Goal: Information Seeking & Learning: Find contact information

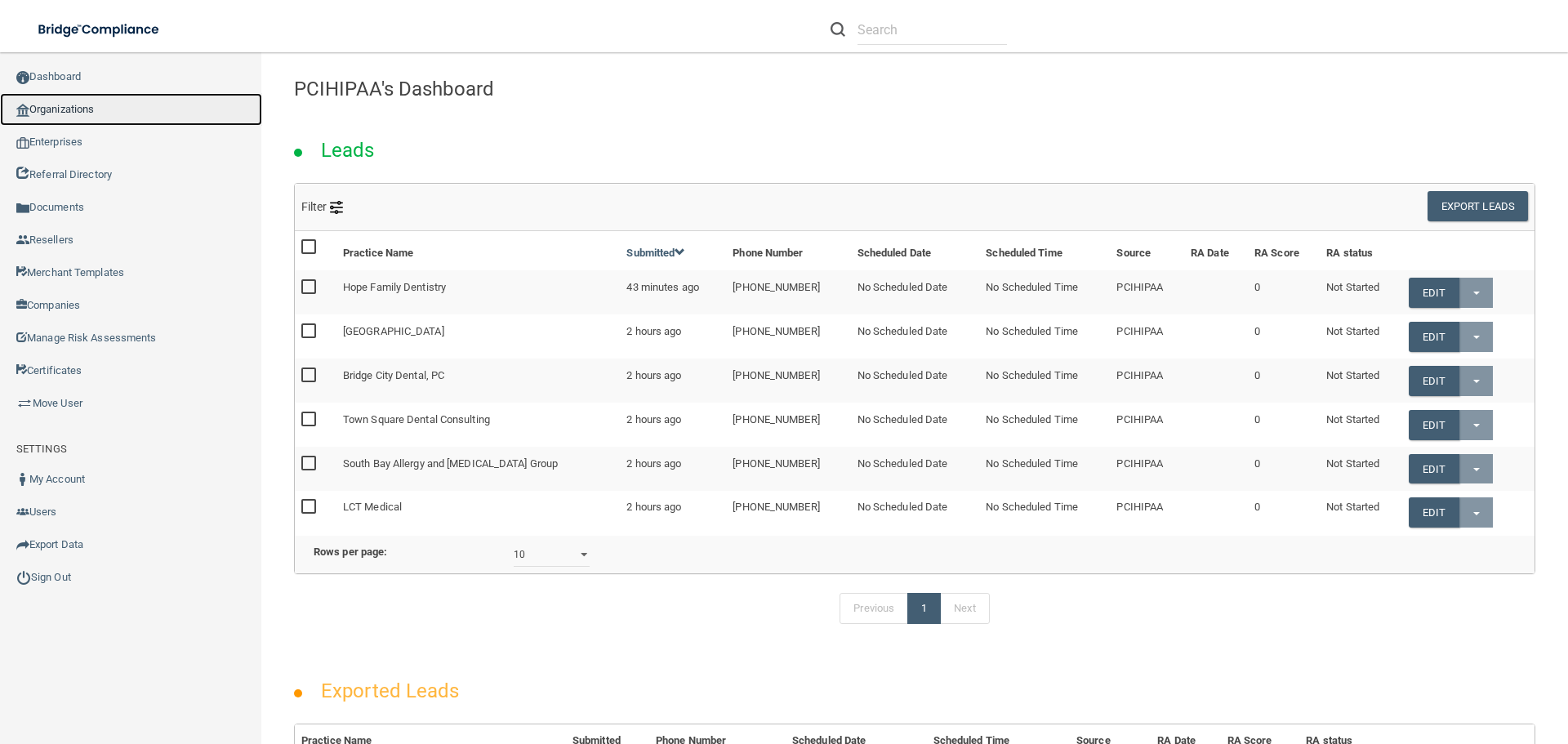
click at [114, 114] on link "Organizations" at bounding box center [131, 109] width 262 height 33
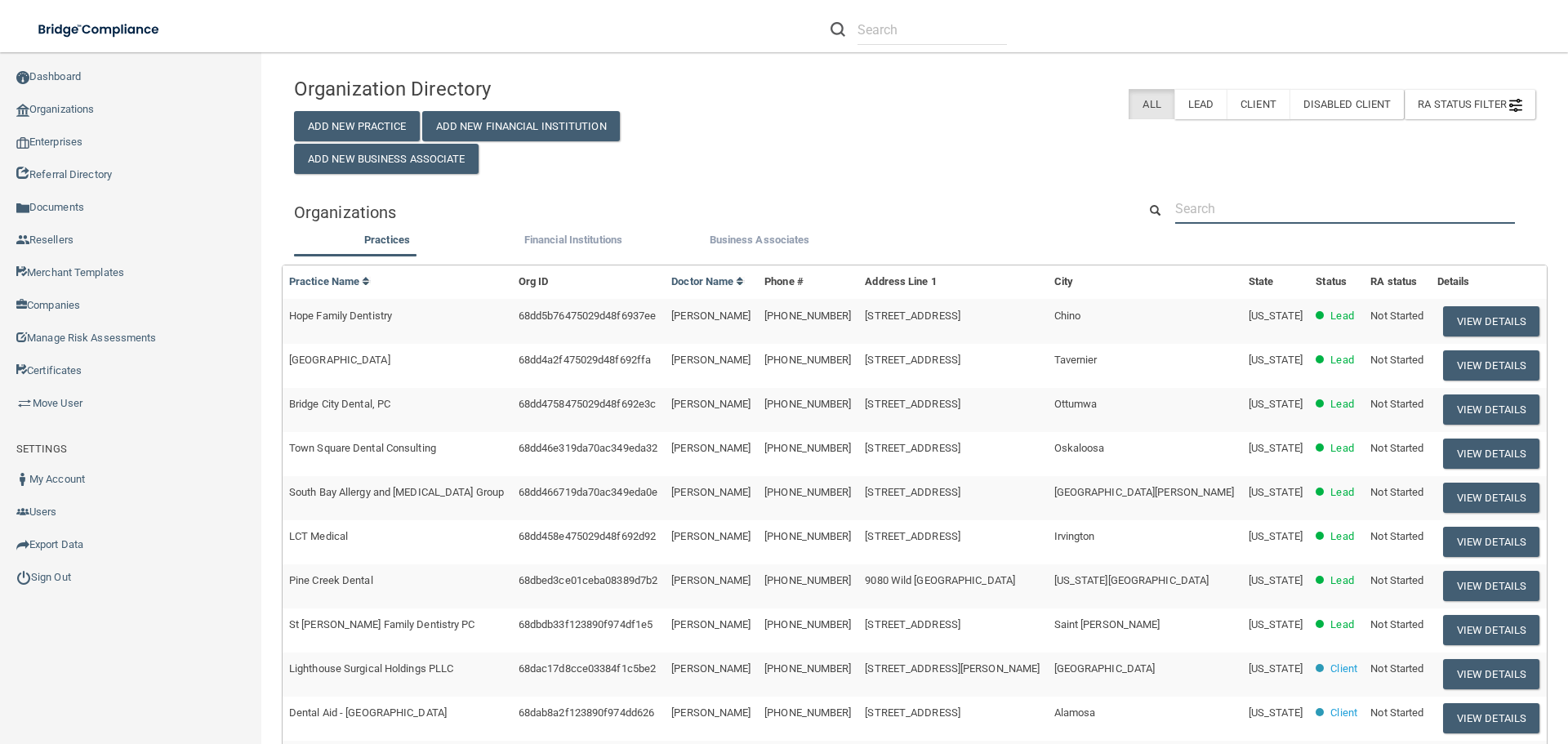
click at [1221, 211] on input "text" at bounding box center [1344, 208] width 339 height 30
paste input "Bay Area Neurointensivists Parent Account DBA Name Opportunity Bay Area Neuroin…"
type input "Bay Area Neurointensivists Parent Account DBA Name Opportunity Bay Area Neuroin…"
click at [1286, 203] on input "text" at bounding box center [1344, 208] width 339 height 30
paste input "Bay Area Neurointensivists"
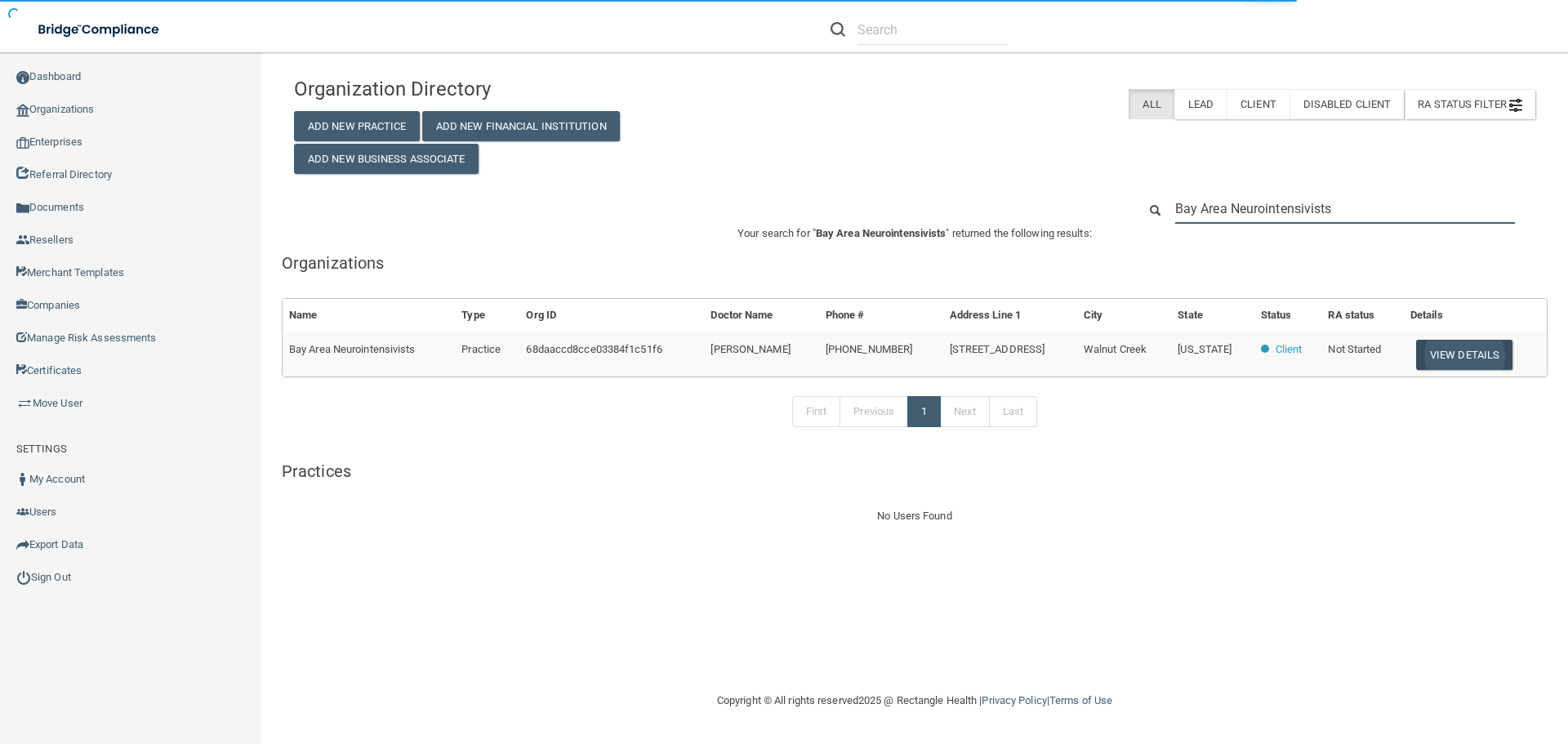
type input "Bay Area Neurointensivists"
click at [1456, 356] on button "View Details" at bounding box center [1464, 354] width 96 height 30
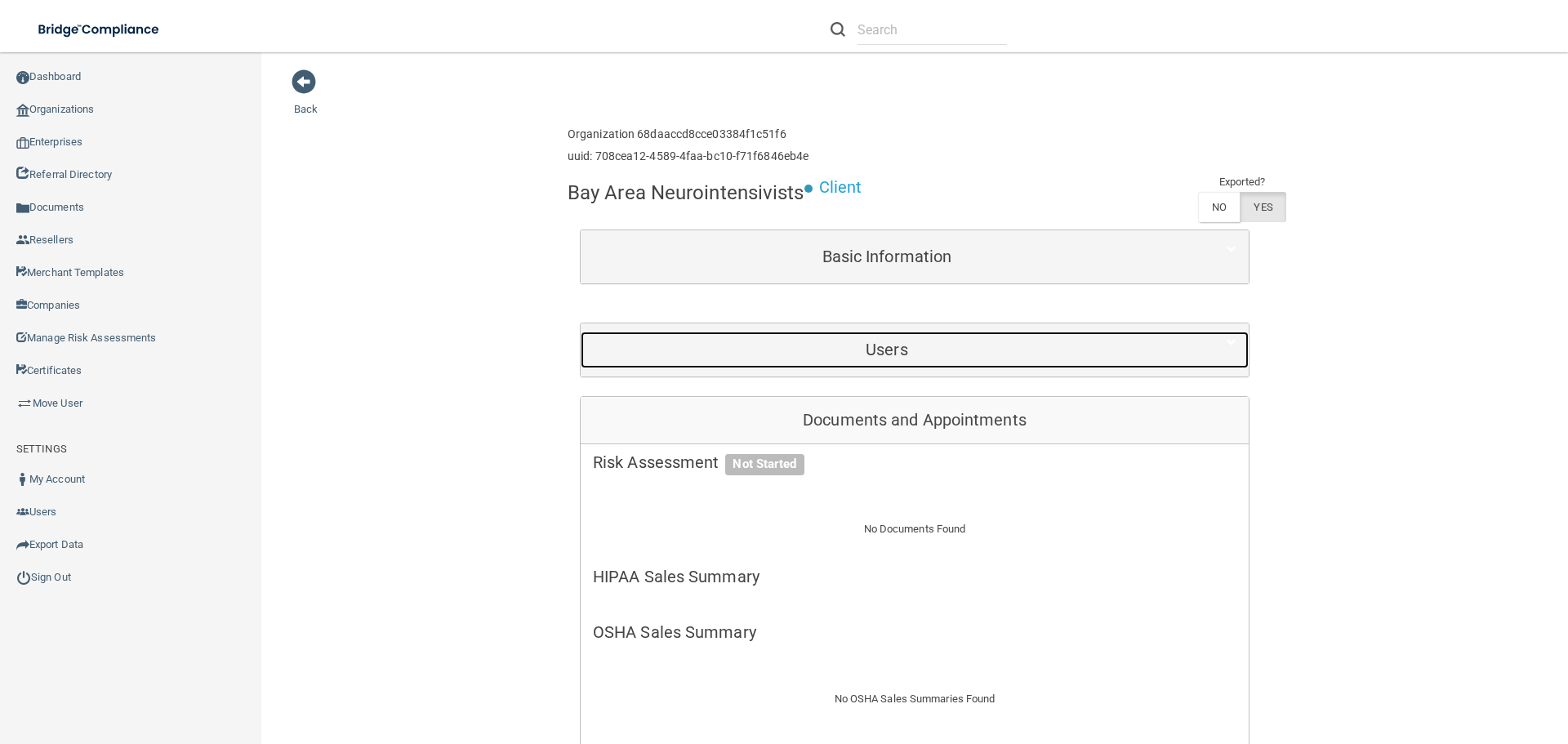
click at [839, 352] on h5 "Users" at bounding box center [887, 349] width 588 height 18
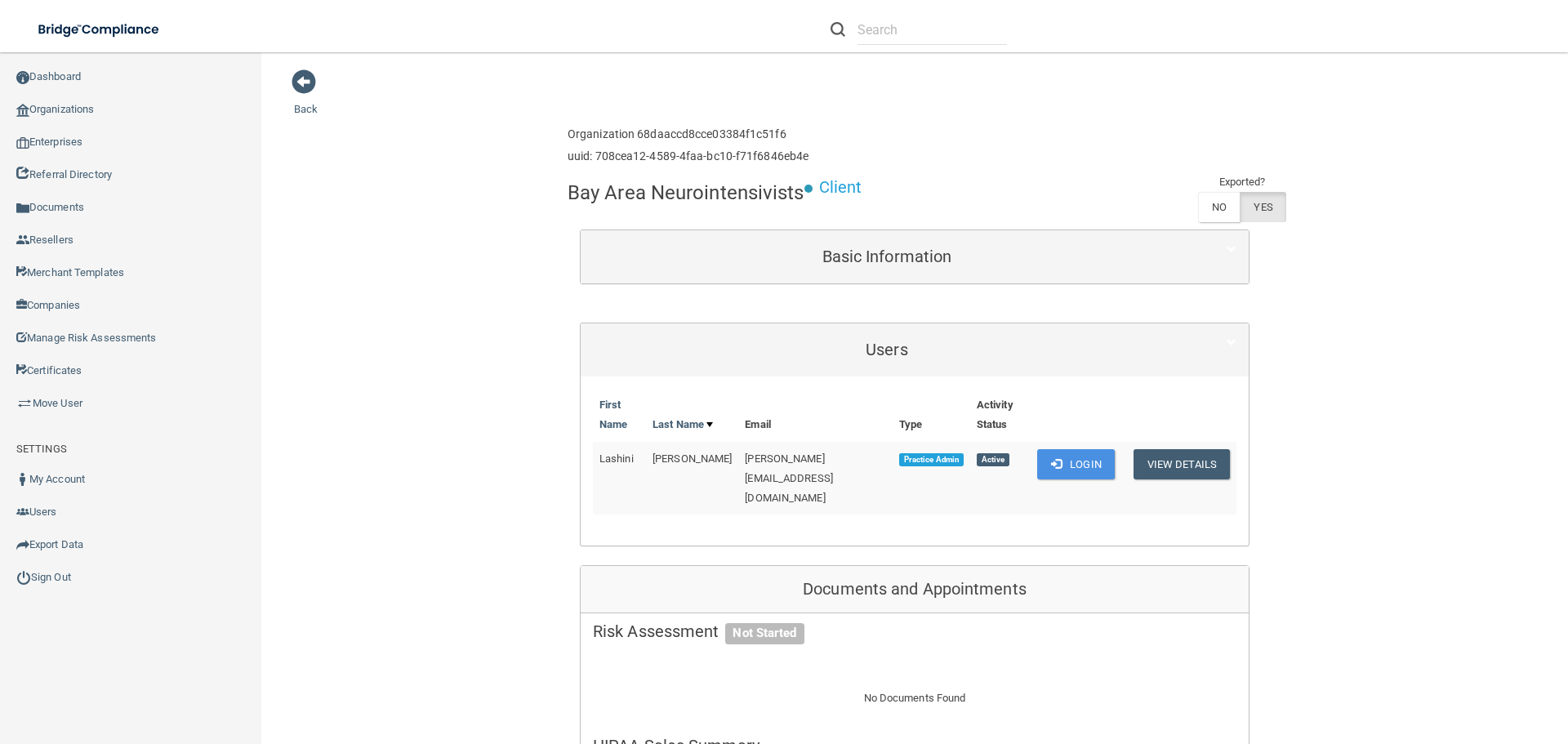
click at [764, 458] on span "[PERSON_NAME][EMAIL_ADDRESS][DOMAIN_NAME]" at bounding box center [789, 478] width 88 height 52
copy td "[PERSON_NAME][EMAIL_ADDRESS][DOMAIN_NAME]"
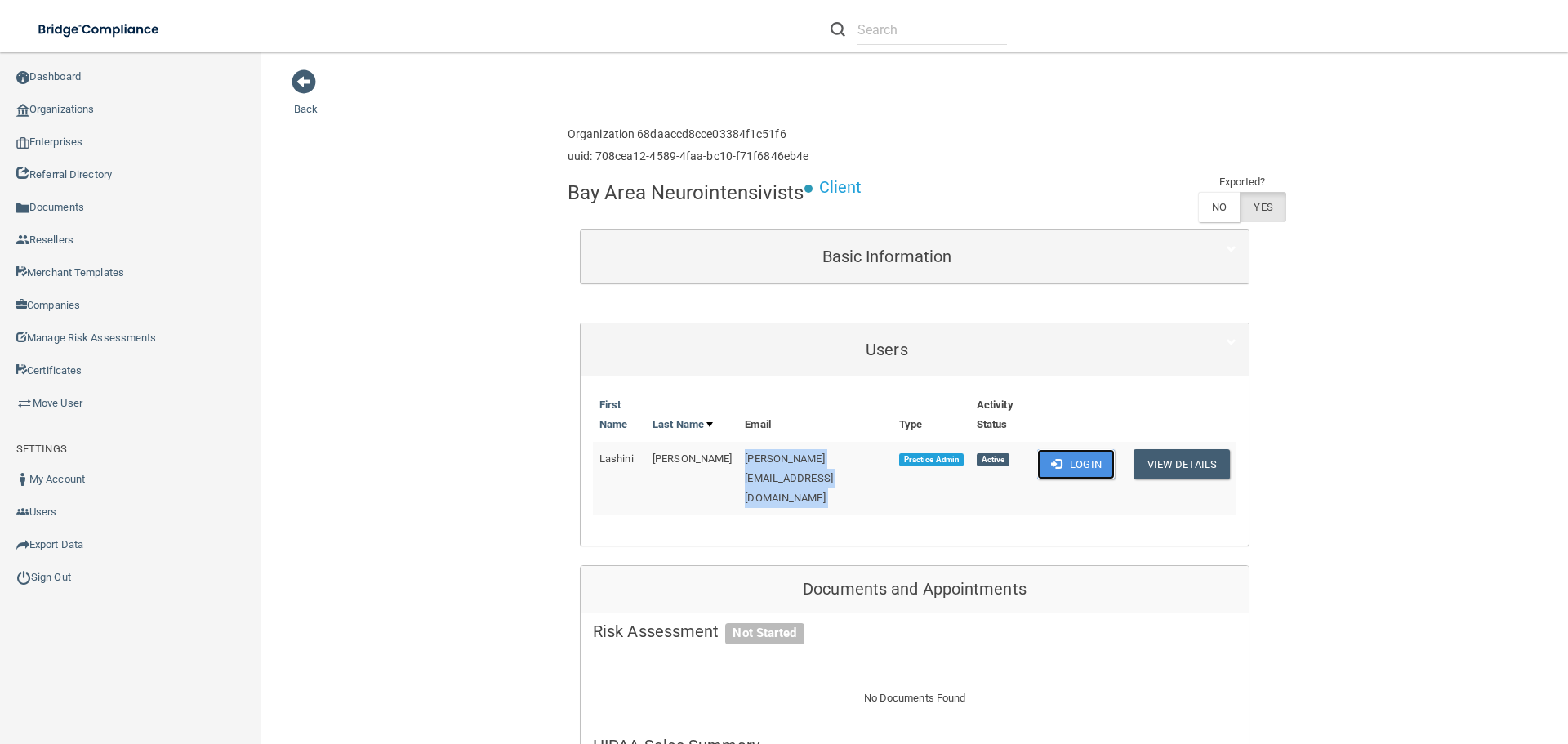
click at [1098, 466] on button "Login" at bounding box center [1075, 464] width 77 height 30
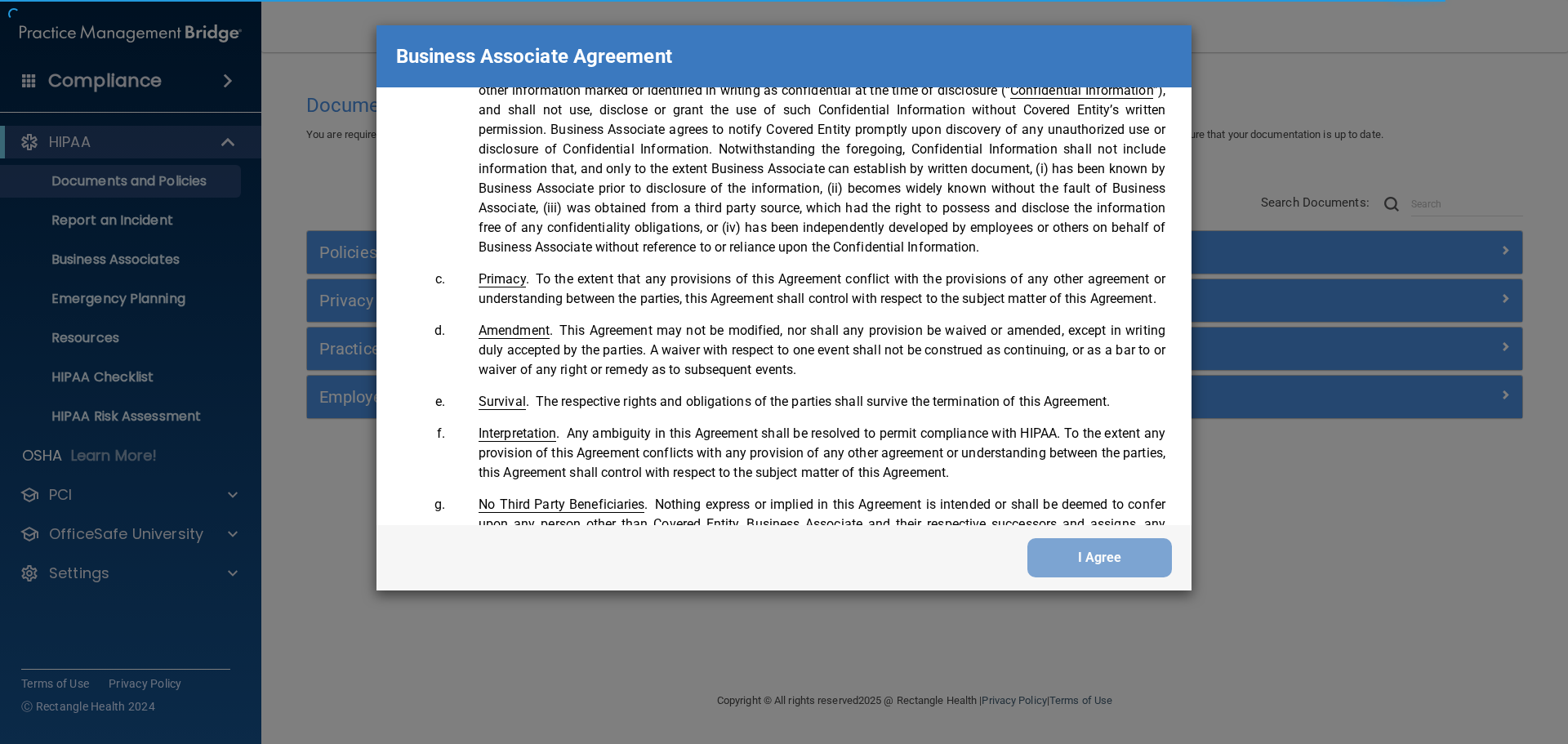
scroll to position [3330, 0]
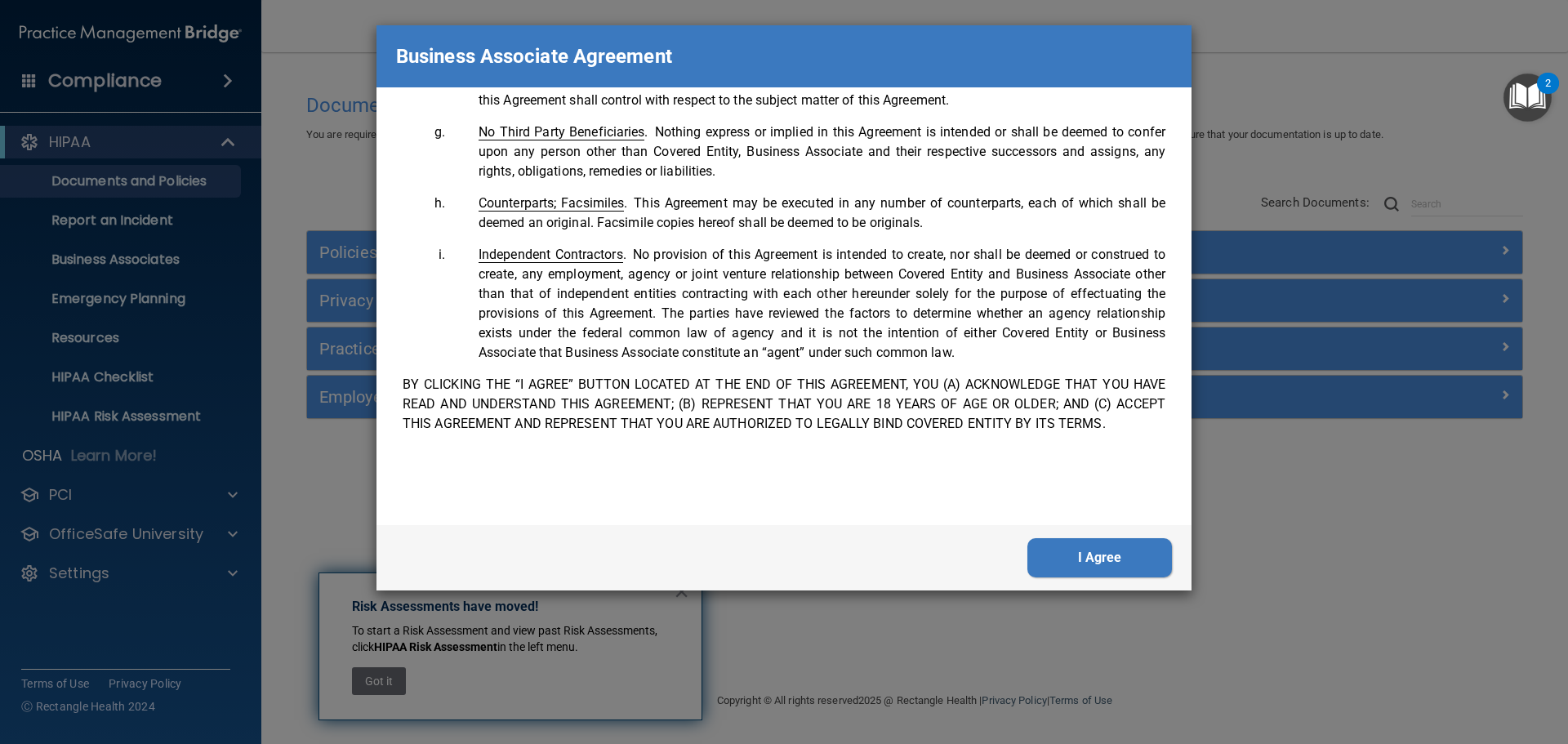
click at [1057, 570] on button "I Agree" at bounding box center [1099, 558] width 145 height 39
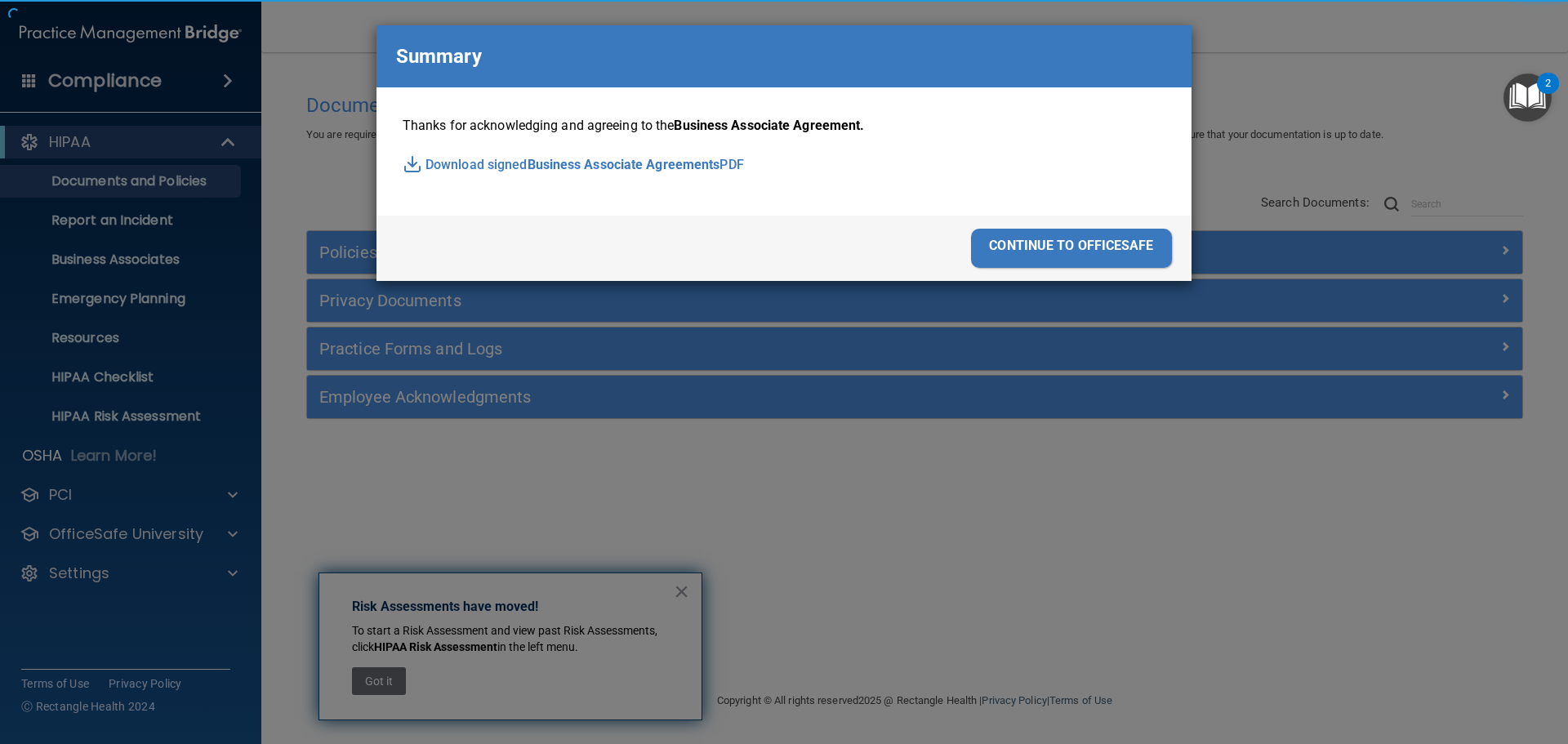
drag, startPoint x: 1057, startPoint y: 563, endPoint x: 942, endPoint y: 488, distance: 137.3
click at [1057, 563] on div "Business Associate Agreement Please sign this updated Business Associate Agreem…" at bounding box center [784, 372] width 1568 height 744
click at [1001, 236] on div "continue to officesafe" at bounding box center [1070, 247] width 201 height 39
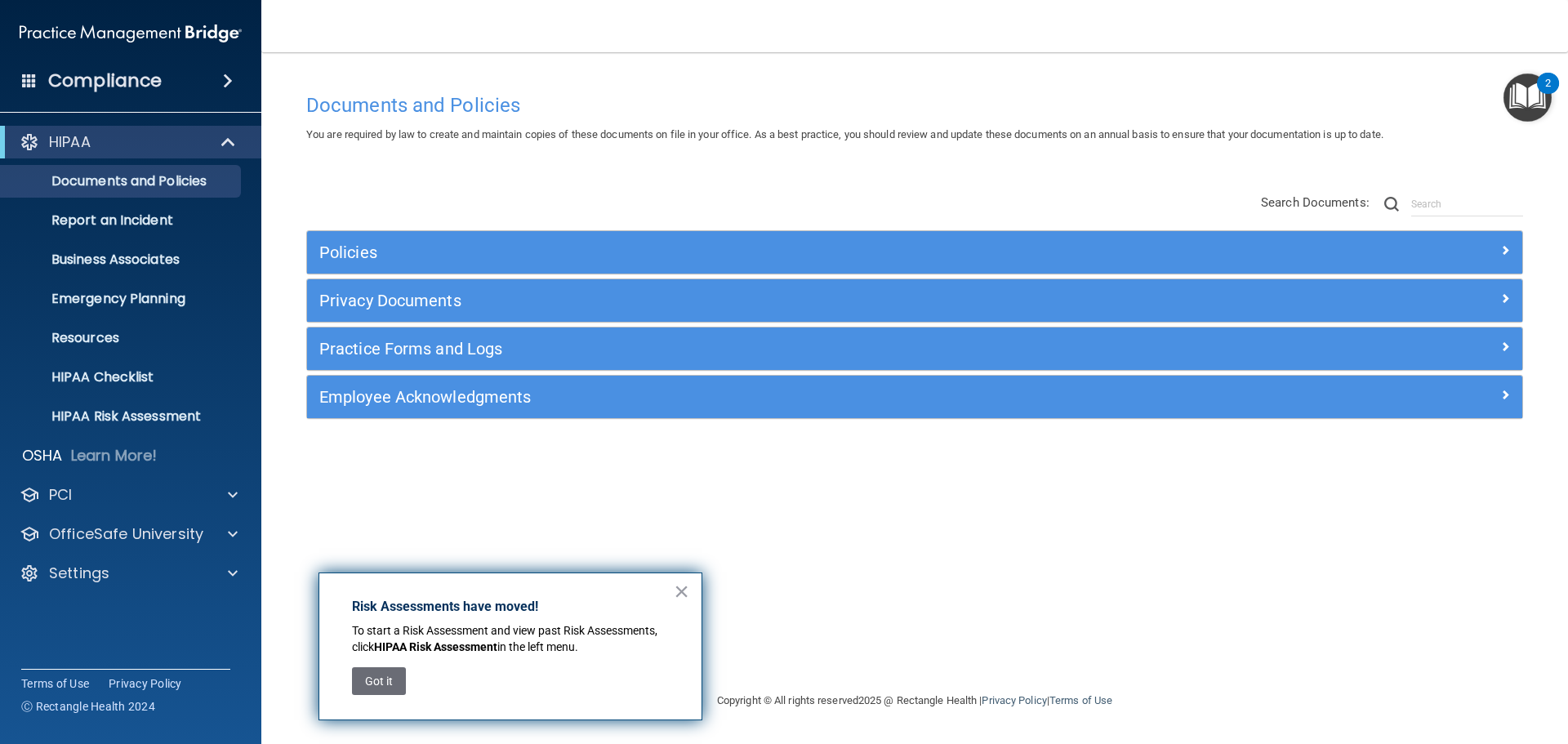
click at [183, 36] on img at bounding box center [131, 34] width 222 height 33
click at [96, 583] on div "Settings" at bounding box center [131, 573] width 262 height 33
click at [149, 576] on div "Settings" at bounding box center [108, 573] width 203 height 20
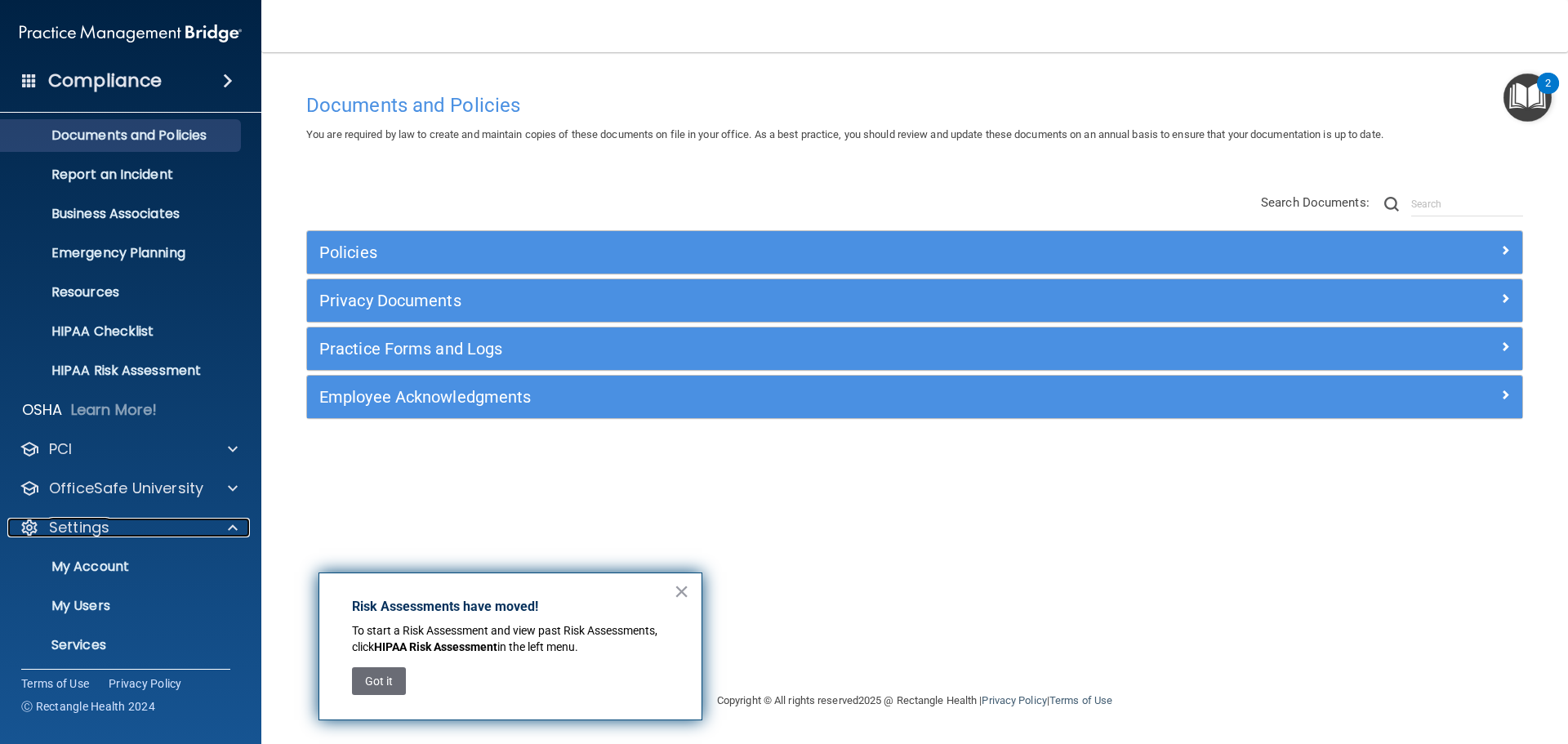
scroll to position [91, 0]
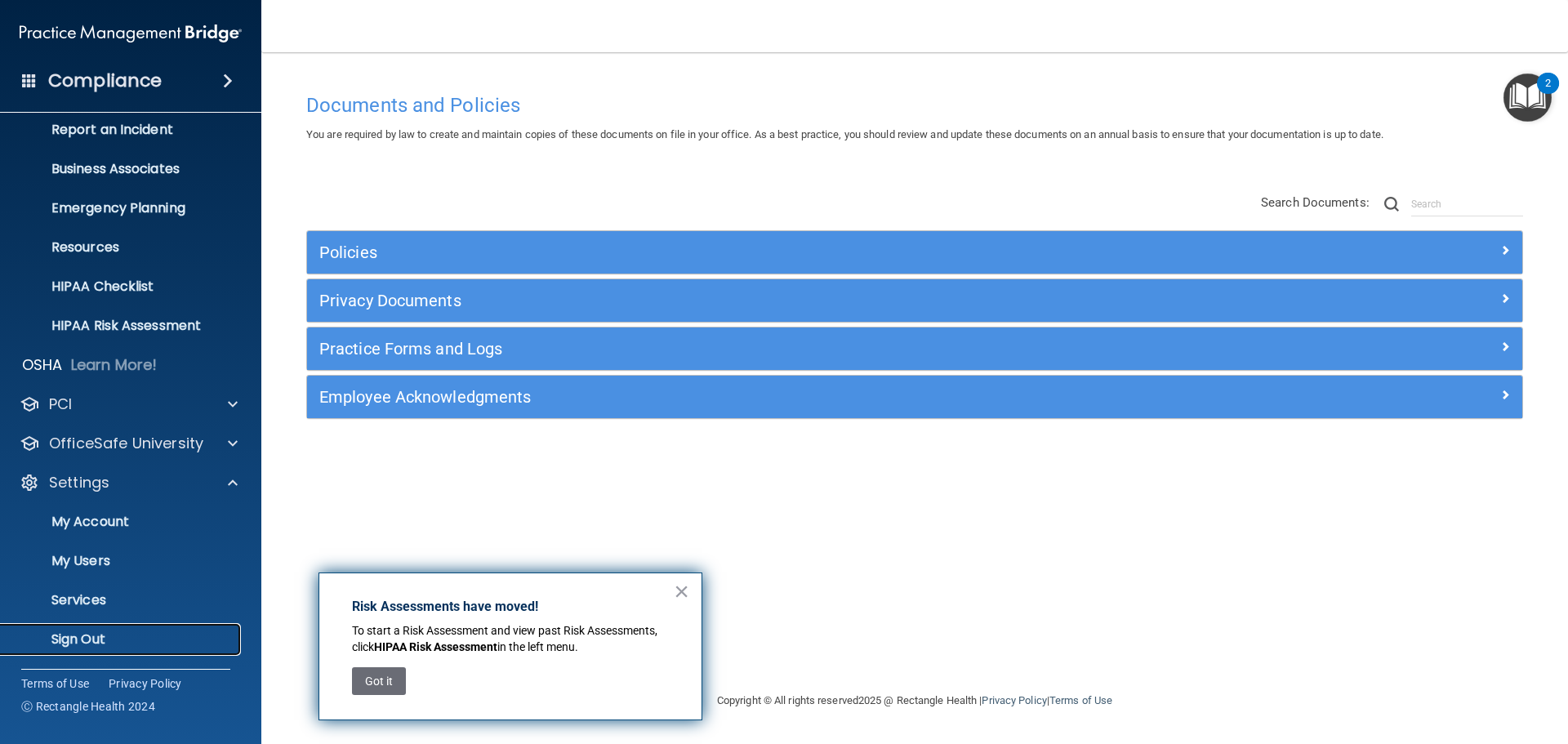
click at [119, 628] on link "Sign Out" at bounding box center [112, 639] width 257 height 33
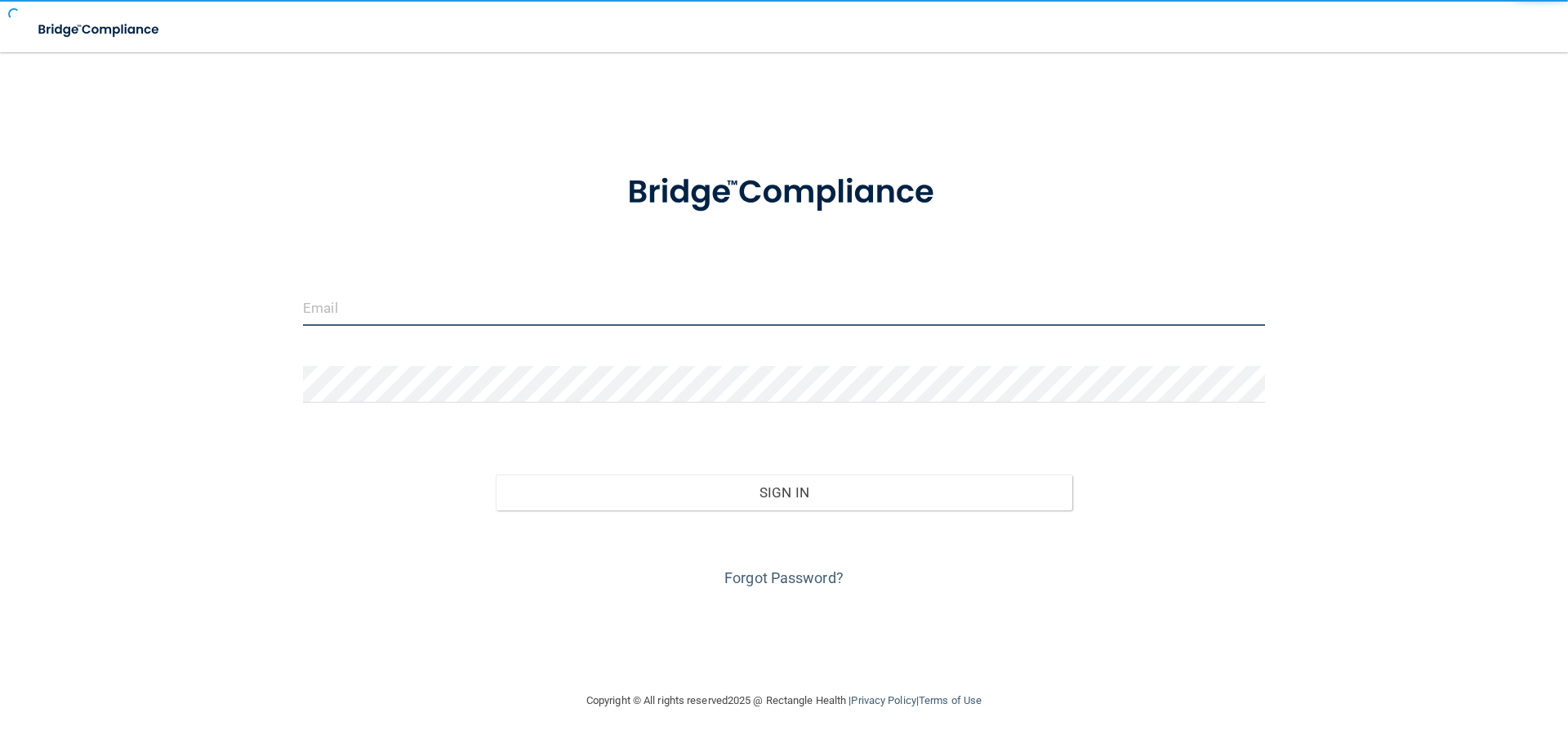
type input "jcastillo@rectanglehealth.com"
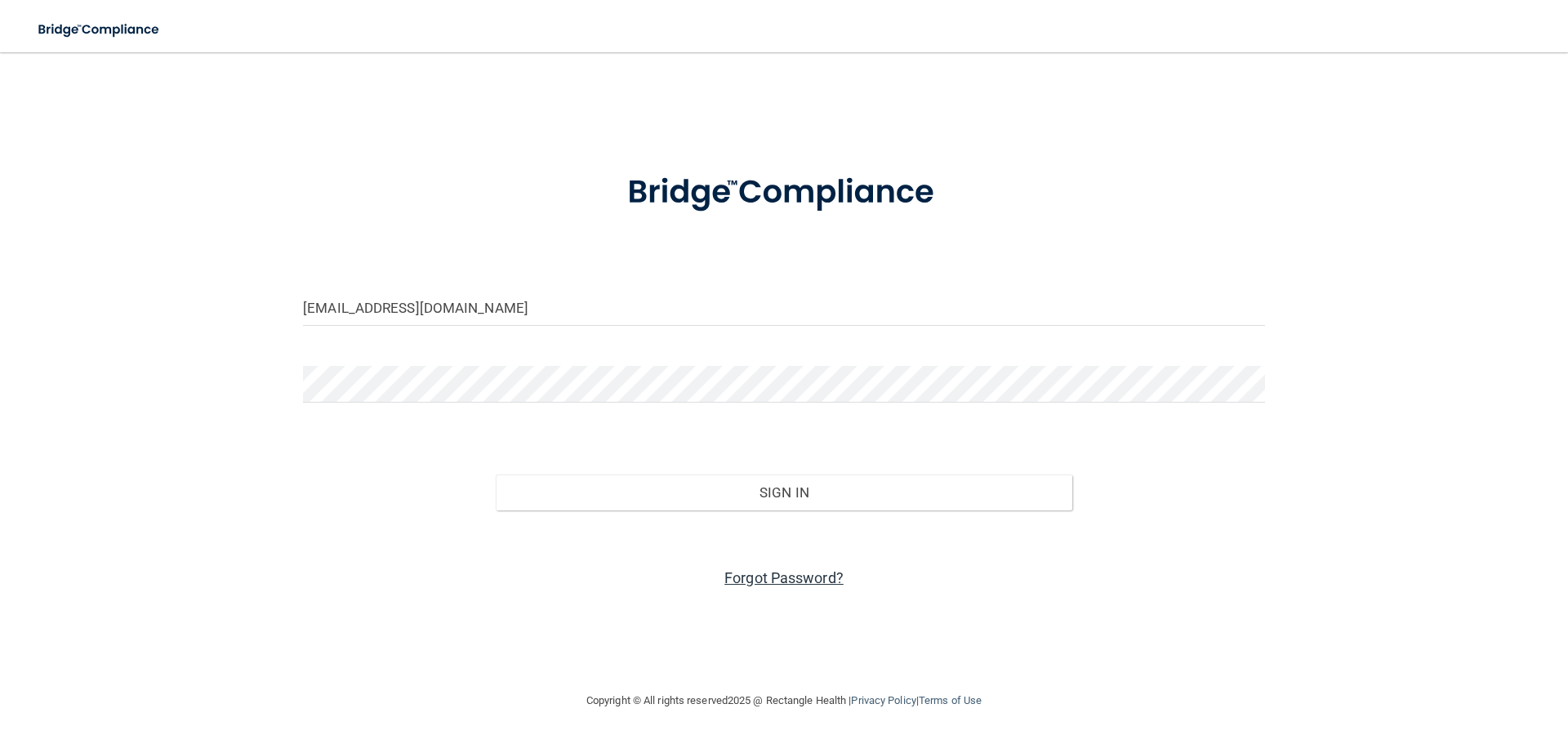
click at [754, 584] on link "Forgot Password?" at bounding box center [783, 578] width 119 height 17
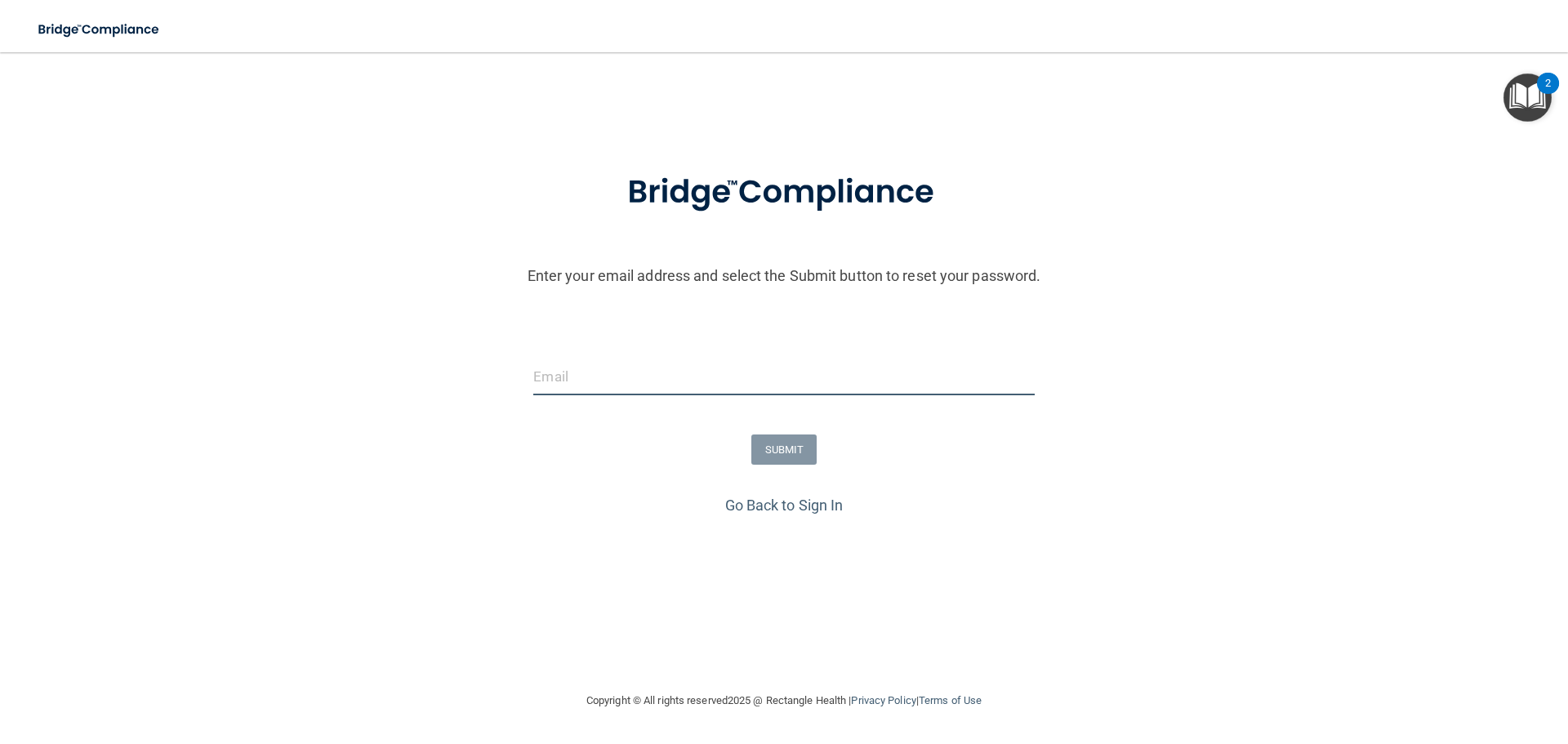
click at [729, 377] on input "email" at bounding box center [783, 377] width 500 height 36
paste input "[PERSON_NAME][EMAIL_ADDRESS][DOMAIN_NAME]"
type input "[PERSON_NAME][EMAIL_ADDRESS][DOMAIN_NAME]"
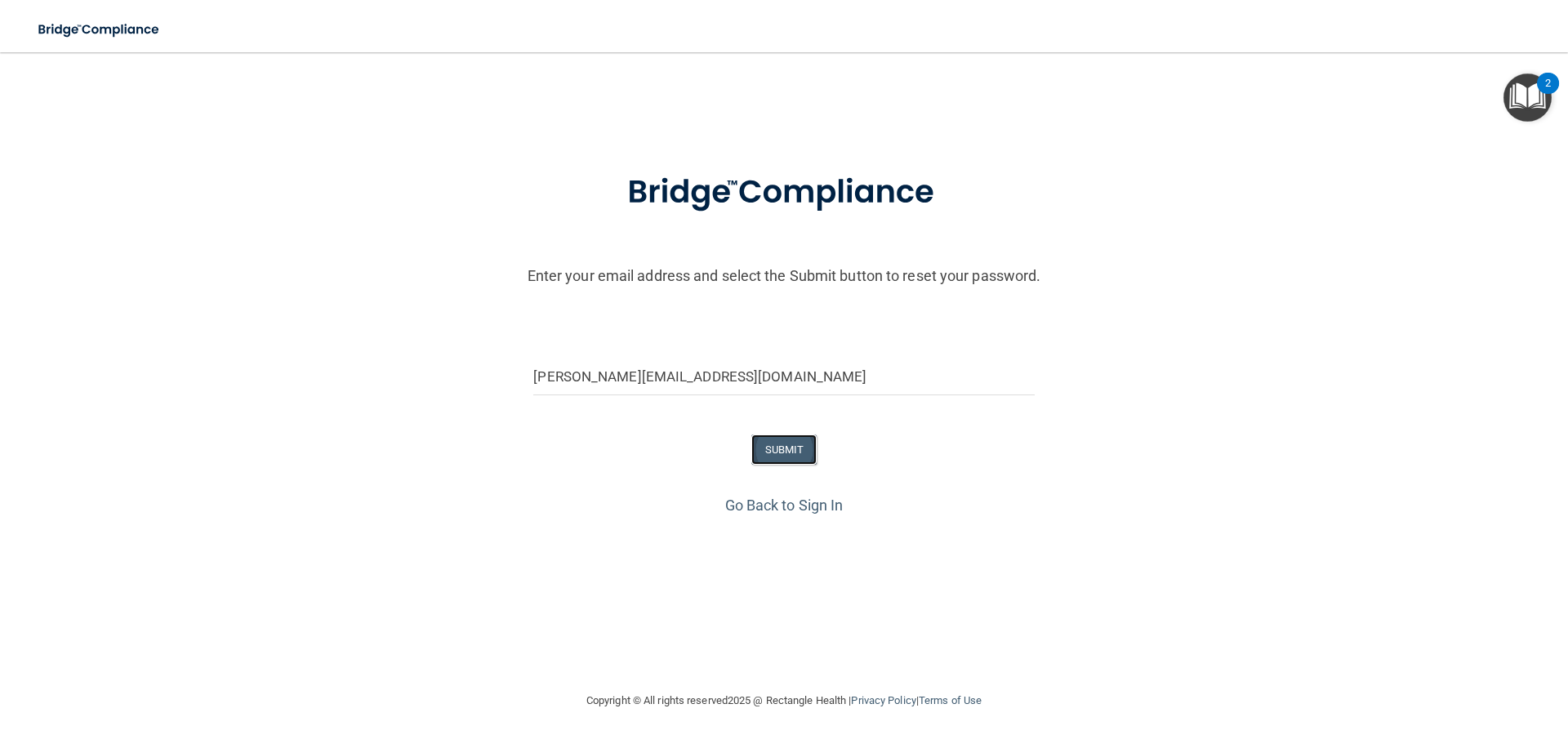
click at [760, 439] on button "SUBMIT" at bounding box center [784, 449] width 66 height 30
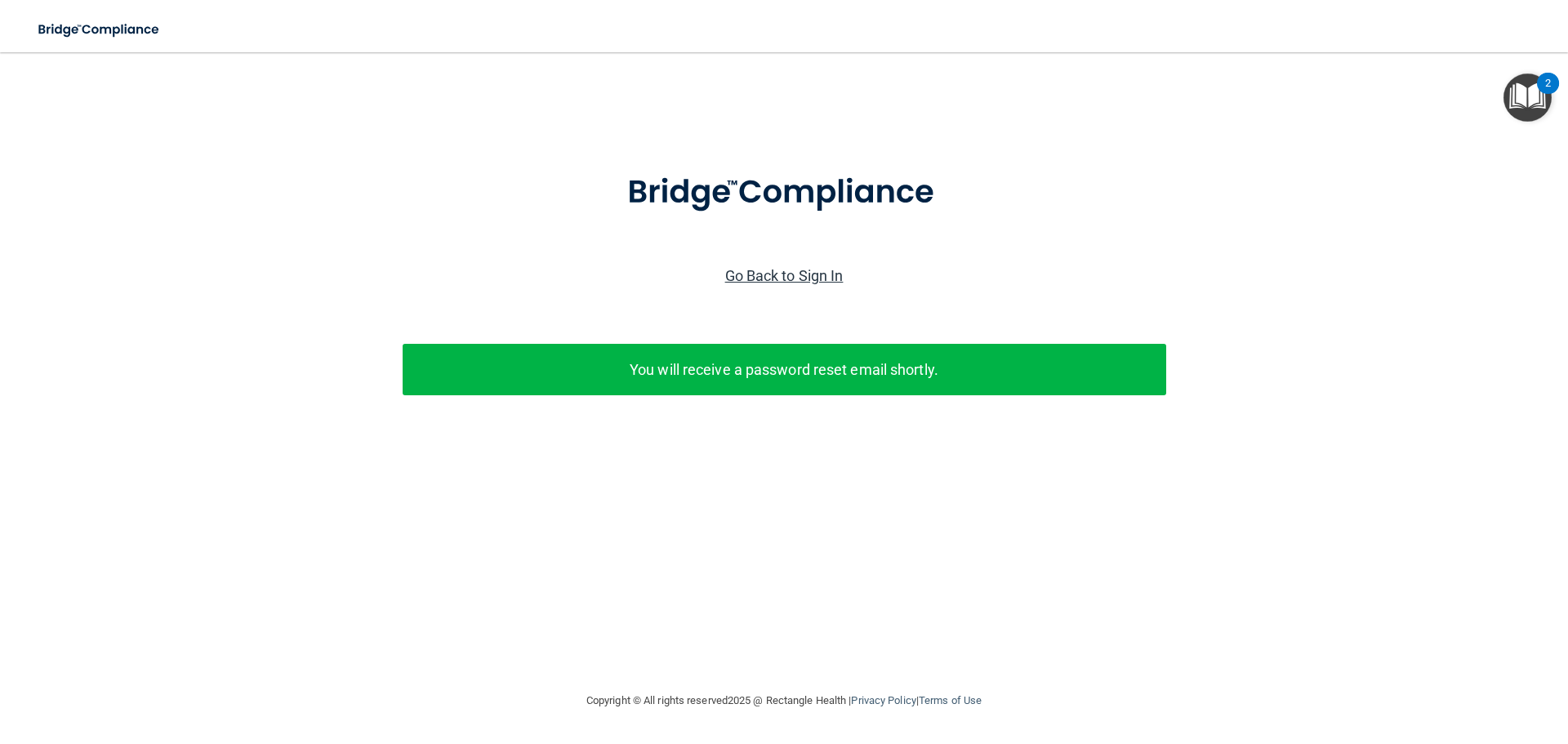
click at [769, 276] on link "Go Back to Sign In" at bounding box center [784, 276] width 118 height 17
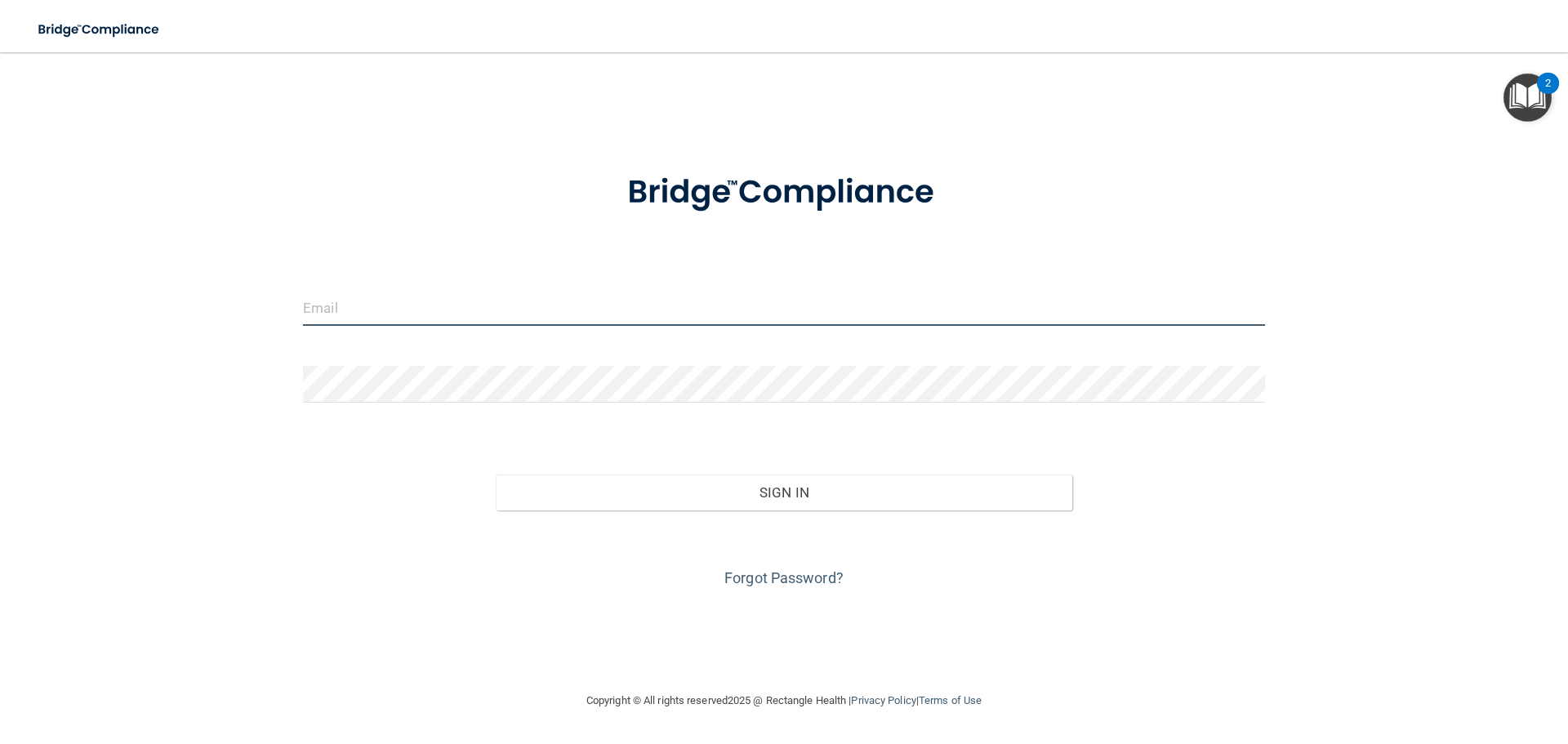
type input "jcastillo@rectanglehealth.com"
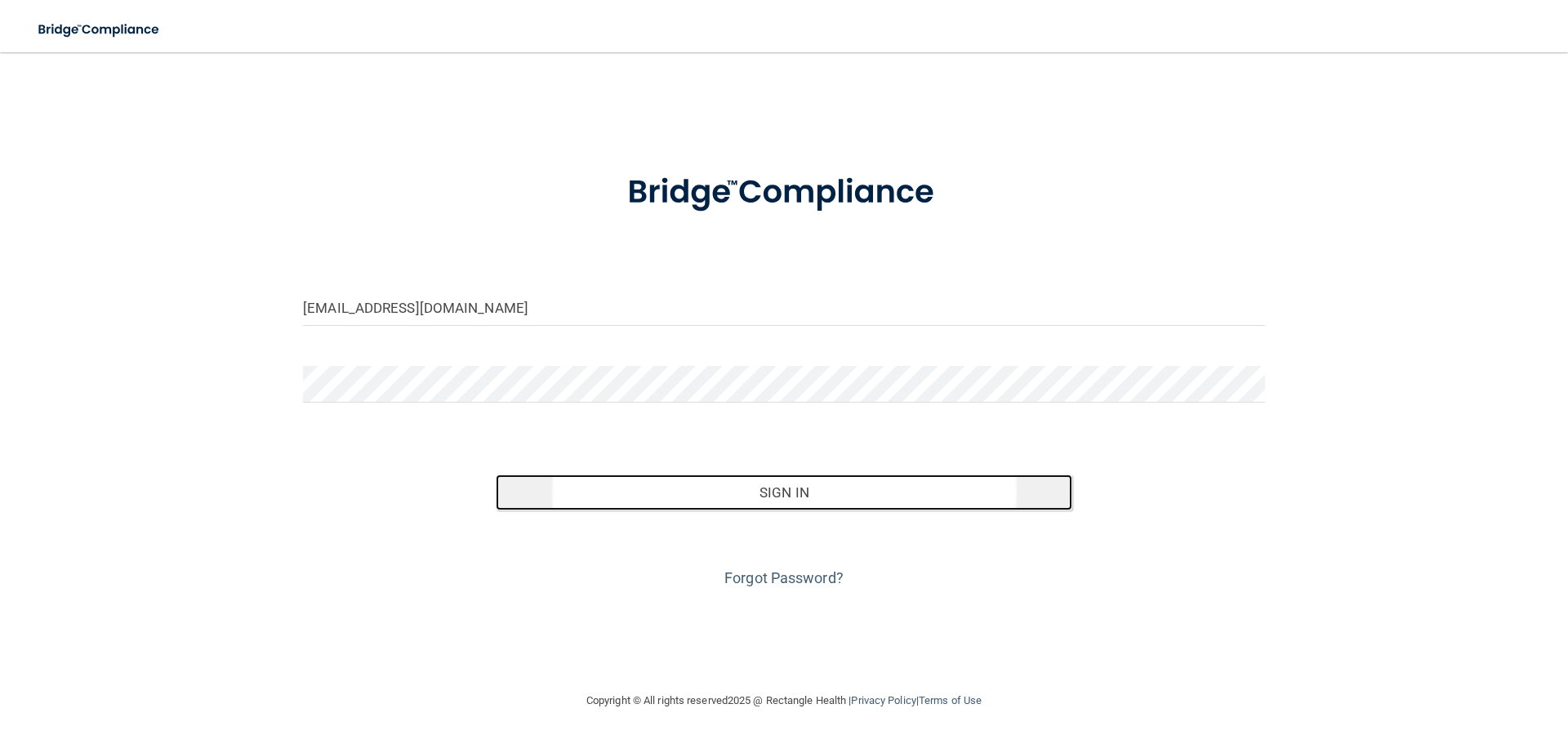
click at [646, 498] on button "Sign In" at bounding box center [784, 492] width 578 height 35
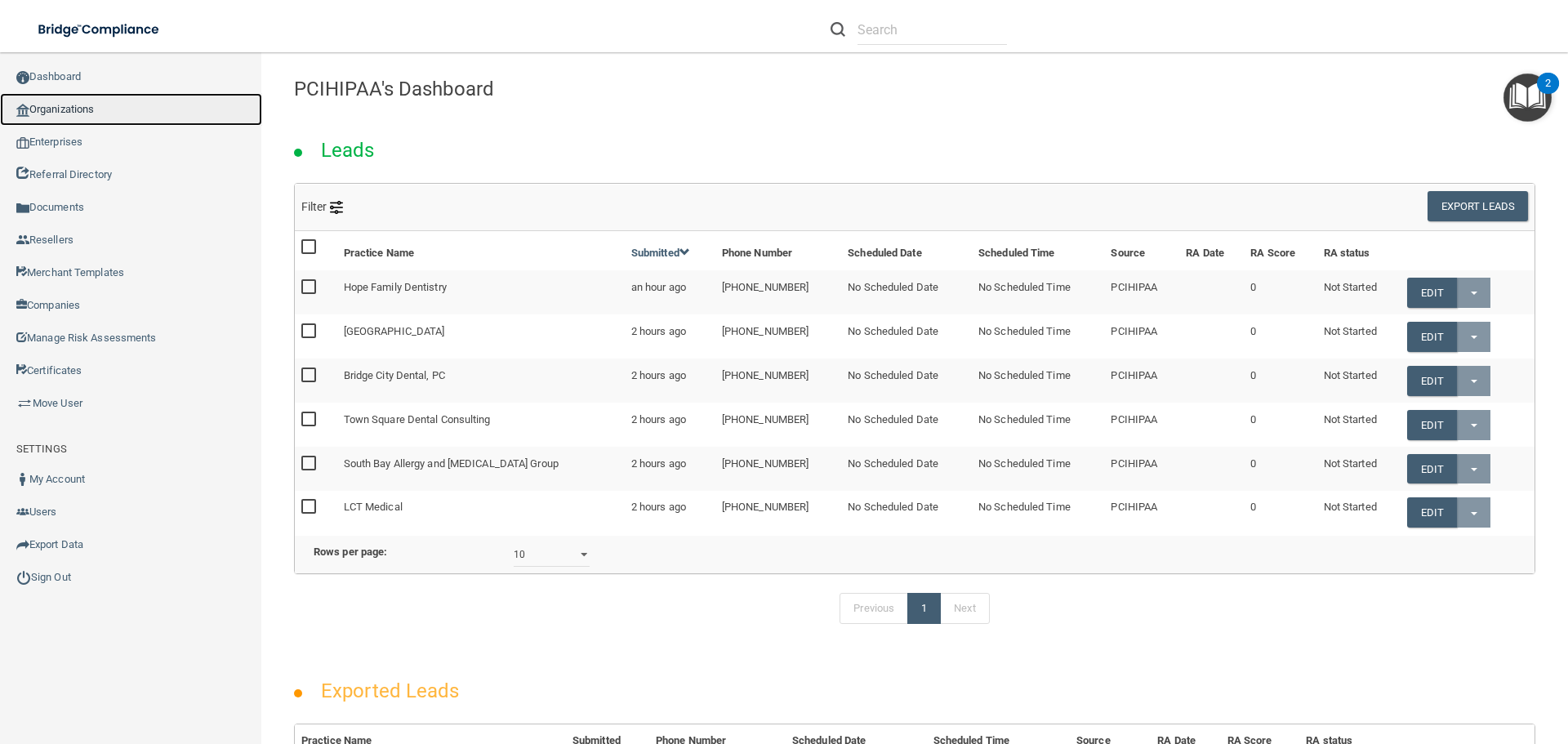
click at [95, 113] on link "Organizations" at bounding box center [131, 109] width 262 height 33
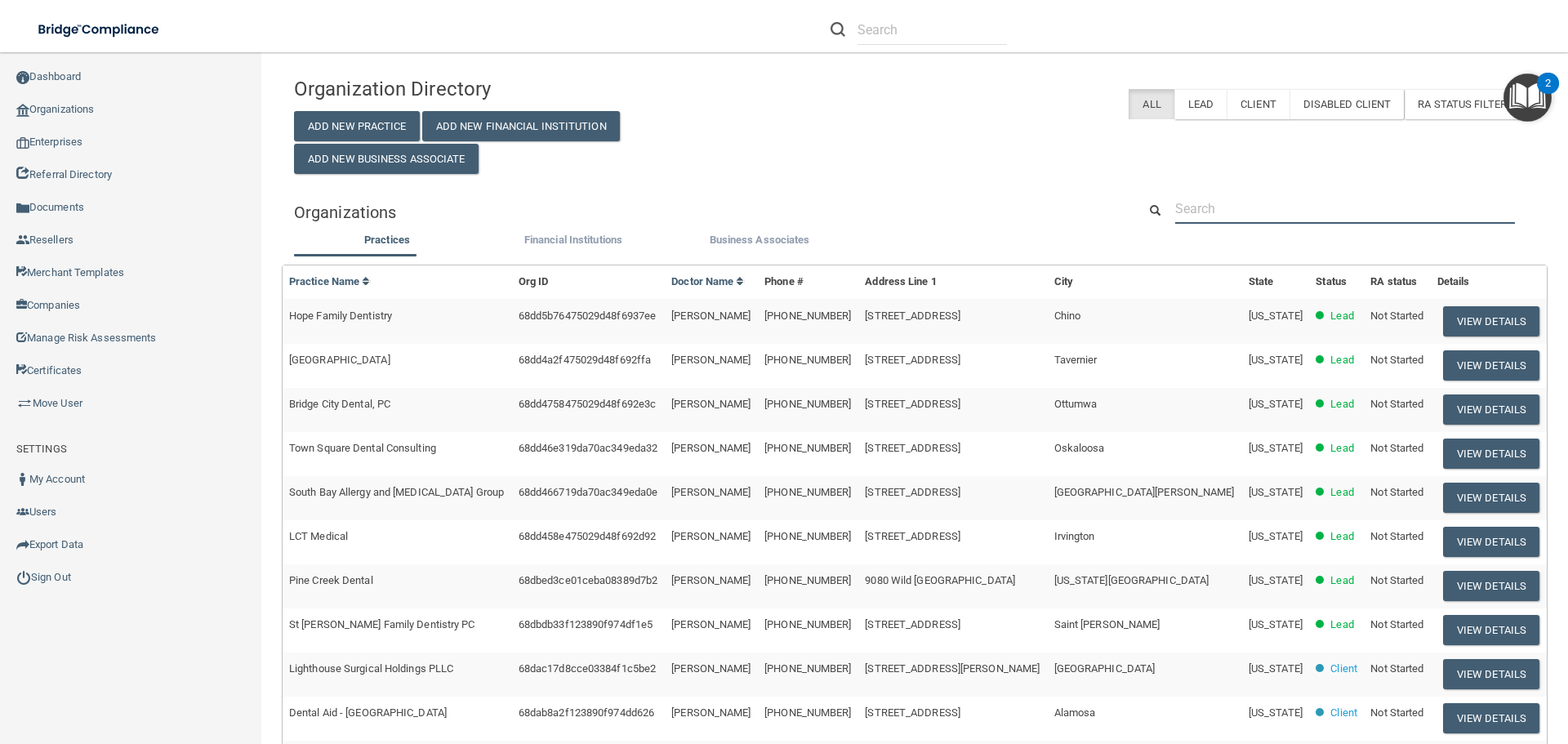
click at [1209, 212] on input "text" at bounding box center [1344, 208] width 339 height 30
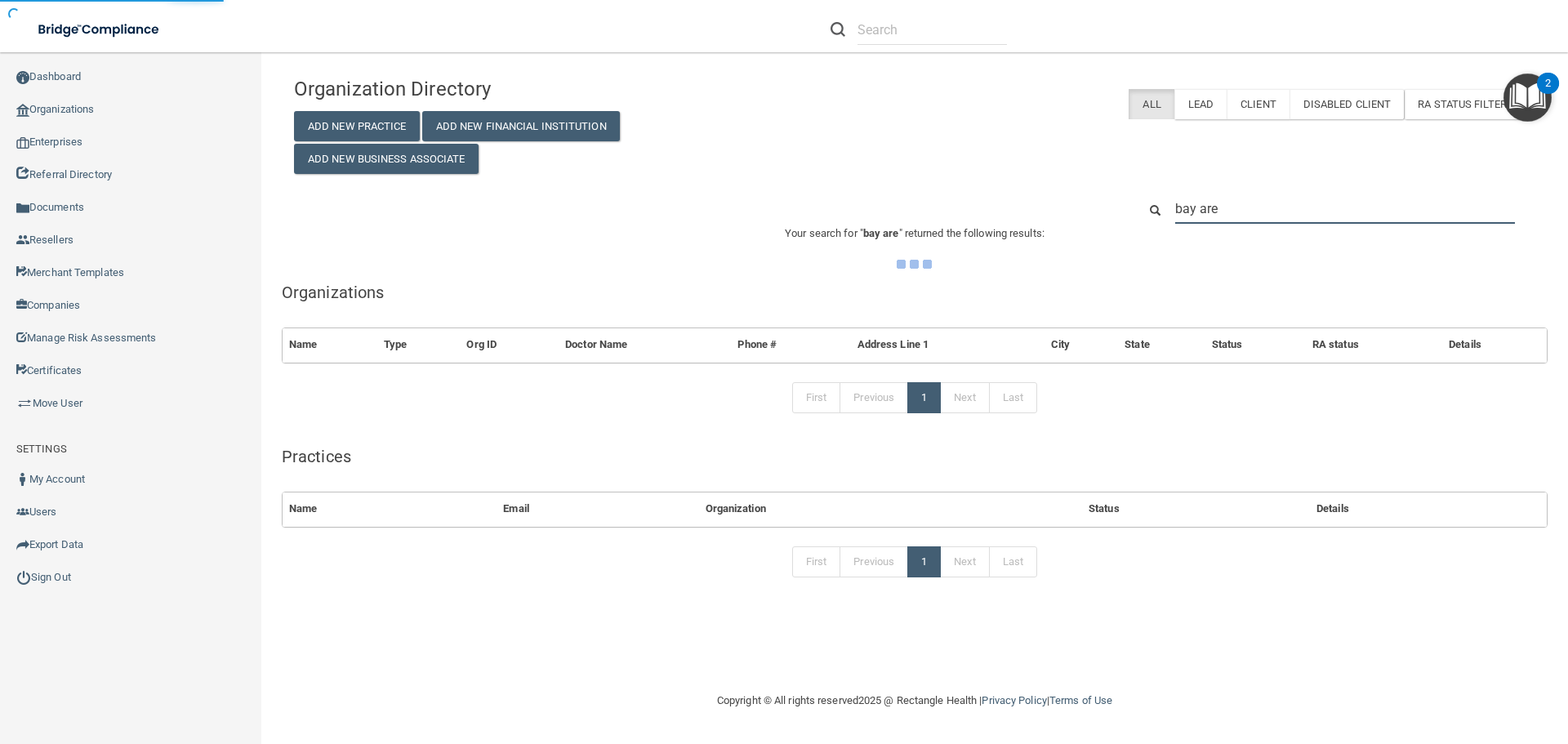
type input "bay area"
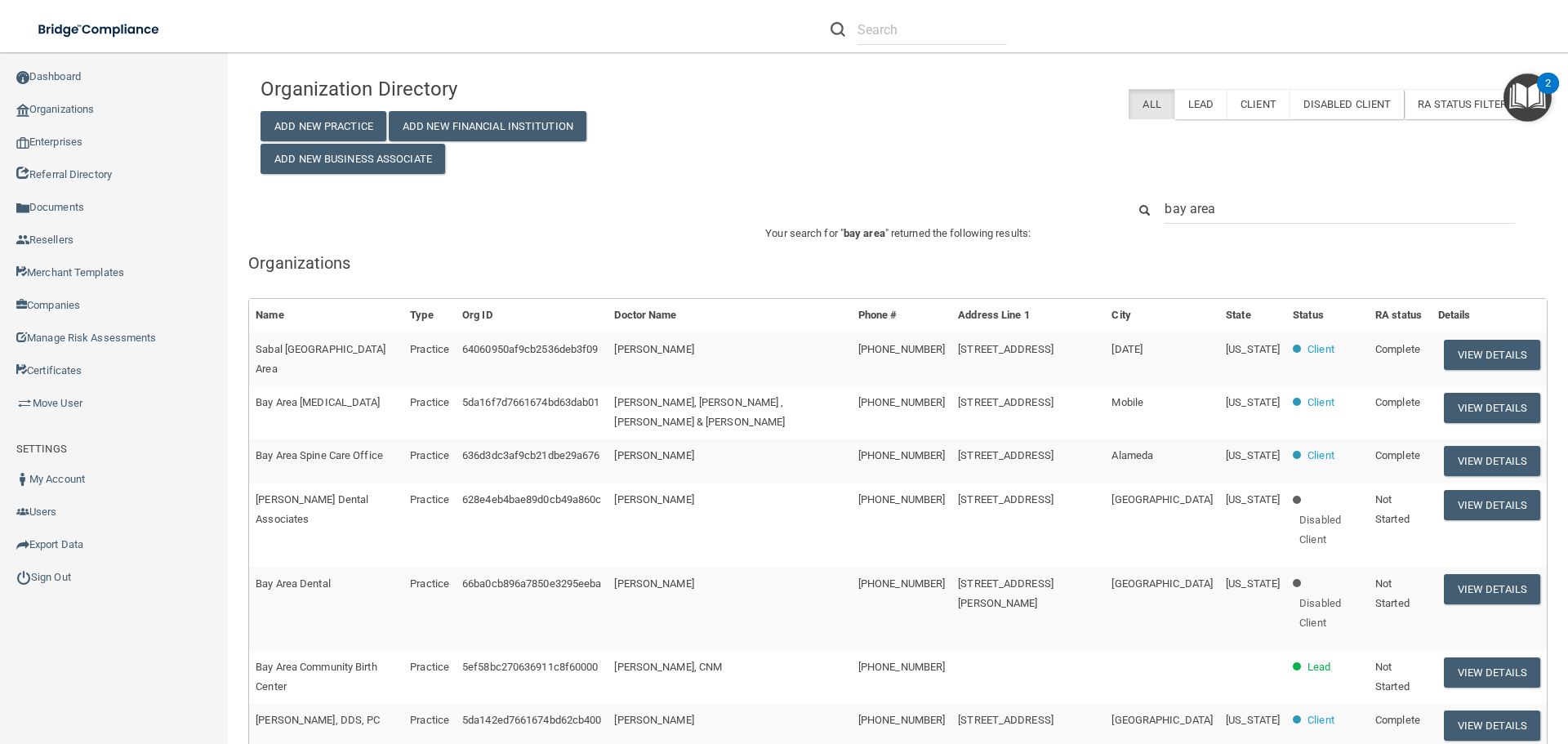
click at [1251, 204] on input "bay area" at bounding box center [1339, 208] width 350 height 30
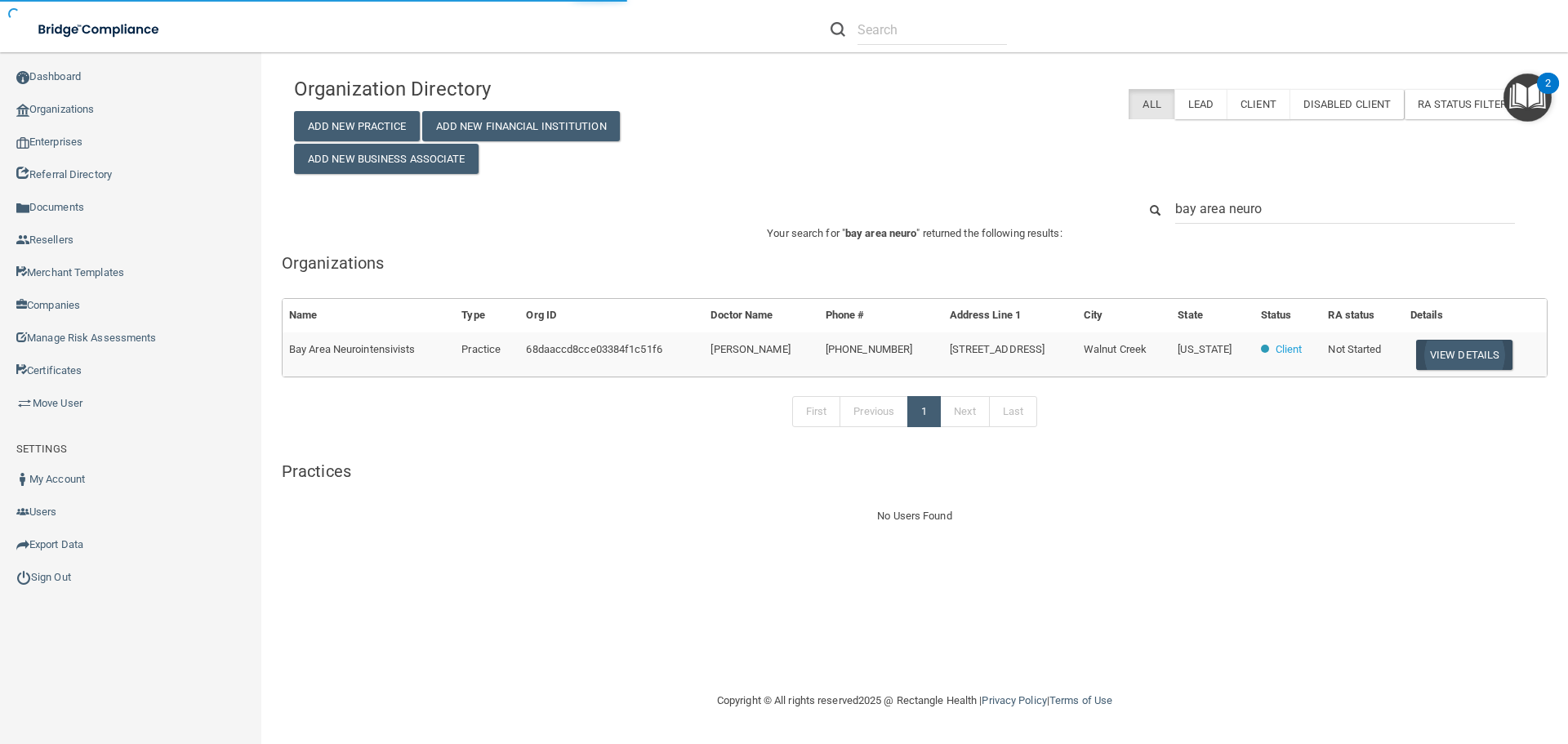
type input "bay area neuro"
click at [1474, 363] on button "View Details" at bounding box center [1464, 354] width 96 height 30
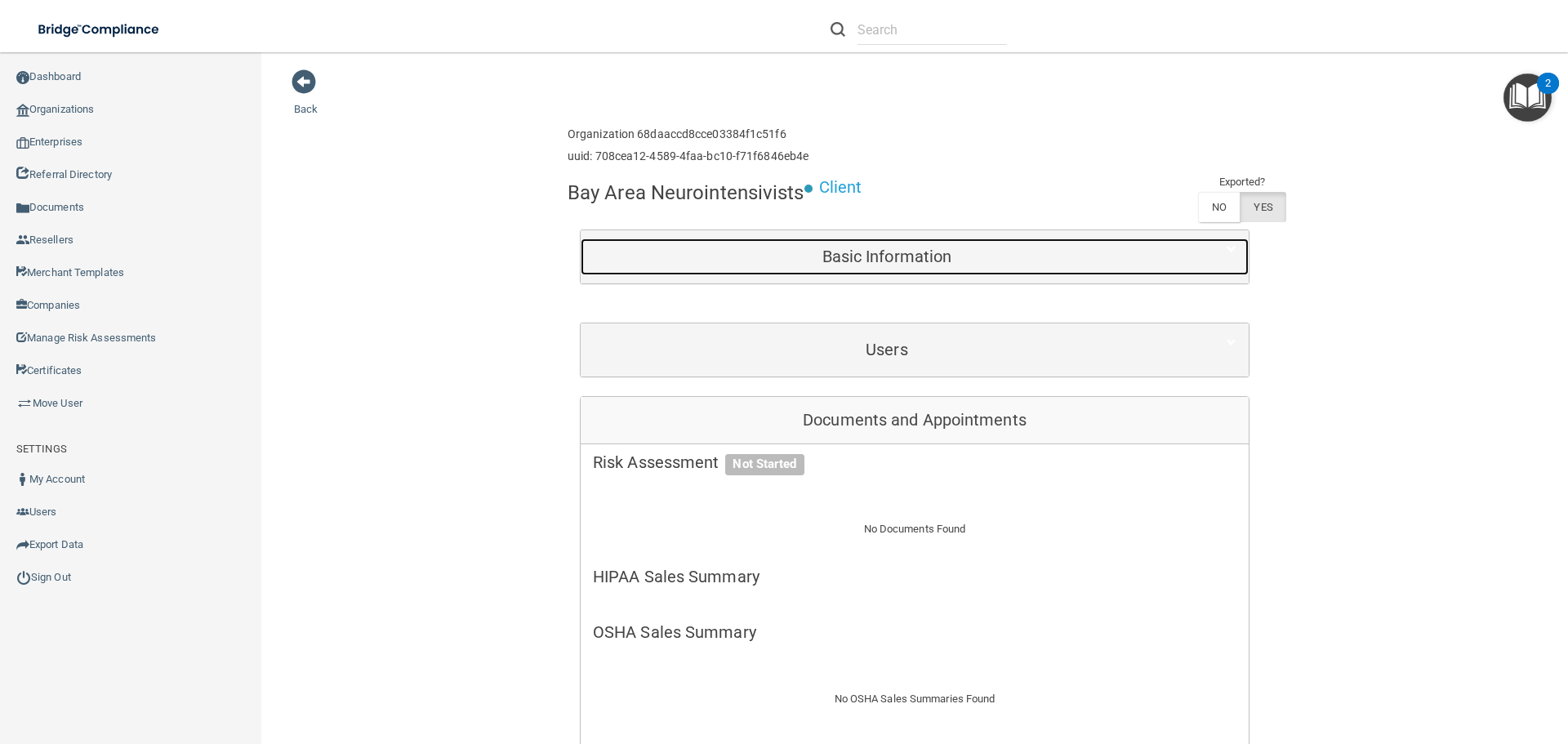
click at [879, 248] on h5 "Basic Information" at bounding box center [887, 256] width 588 height 18
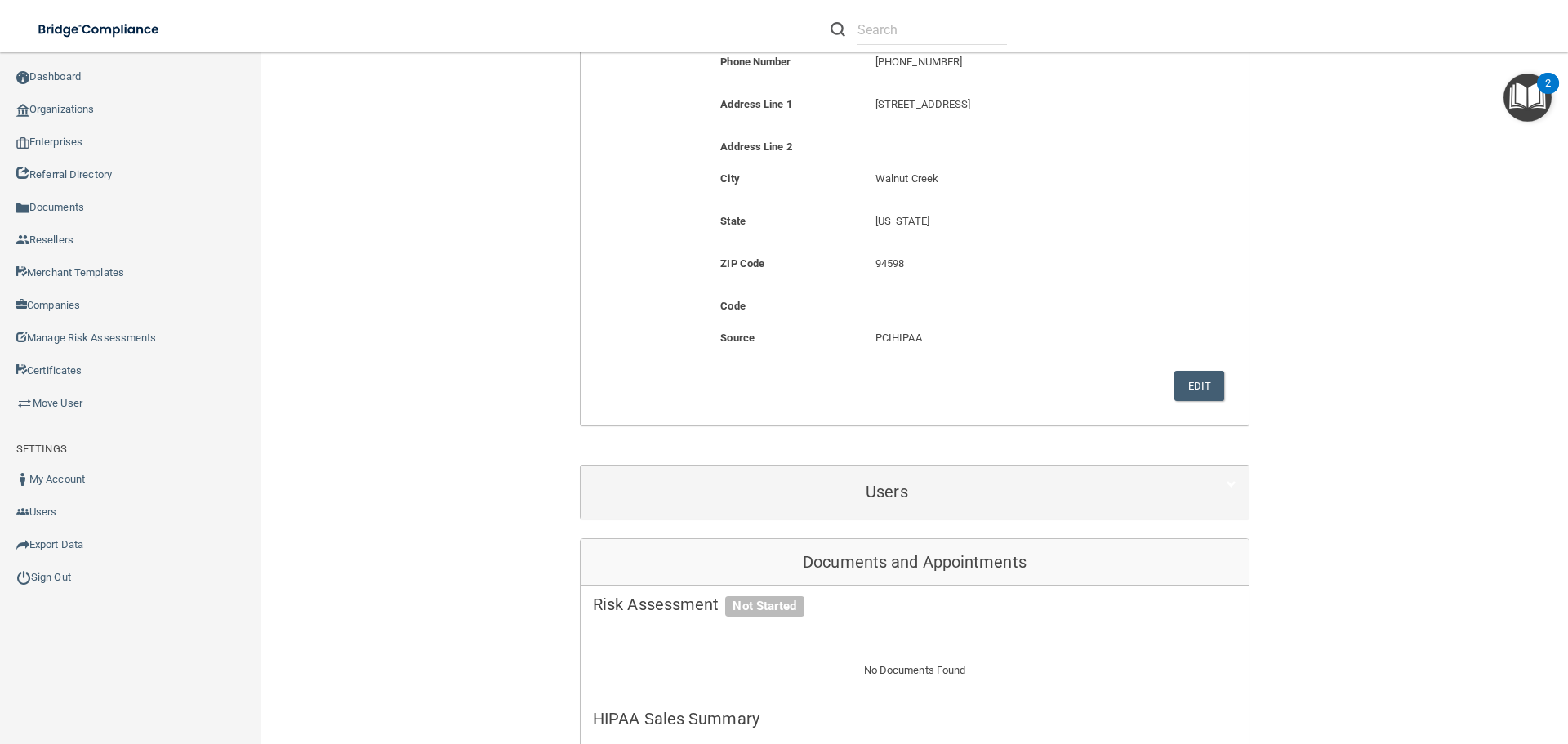
scroll to position [490, 0]
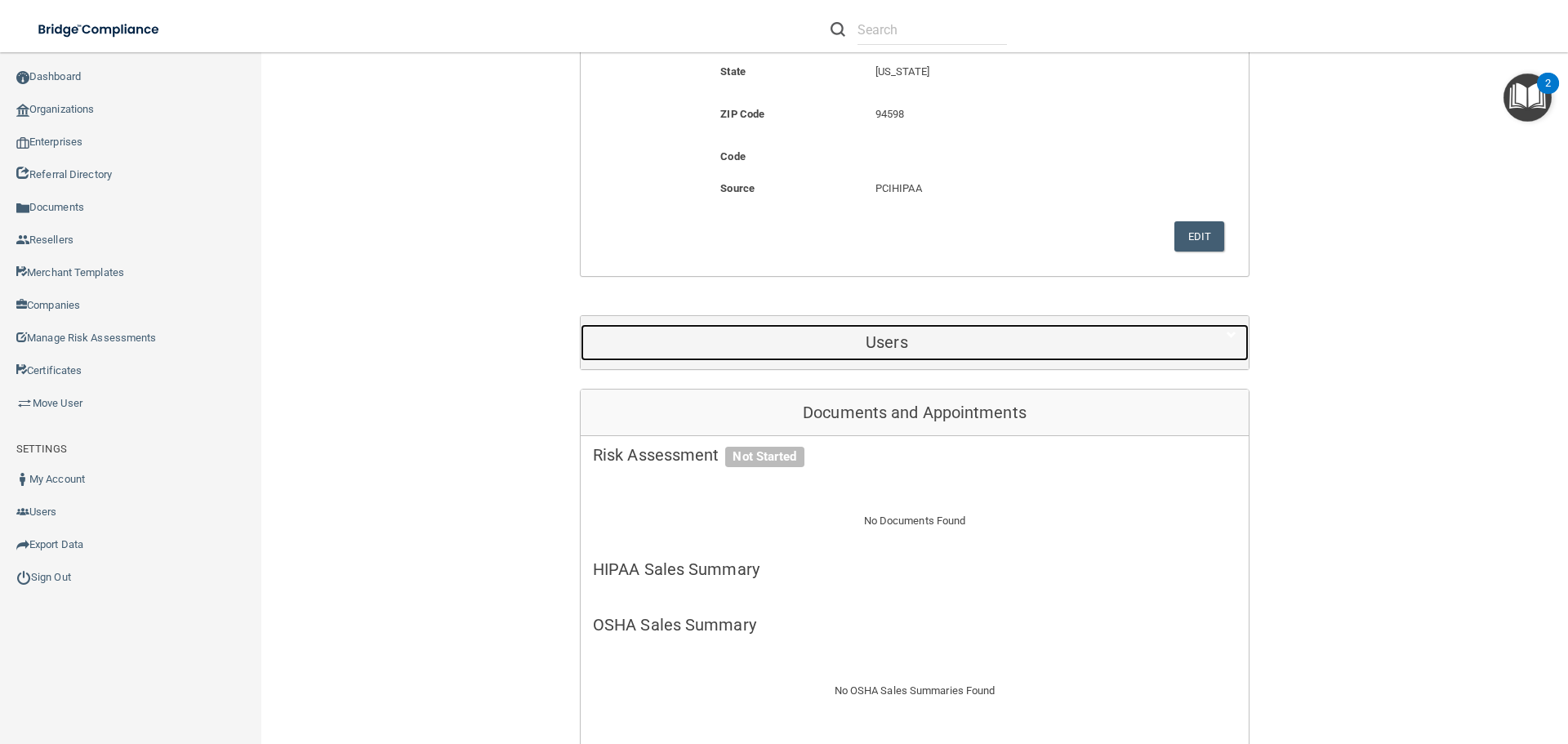
click at [904, 347] on h5 "Users" at bounding box center [887, 342] width 588 height 18
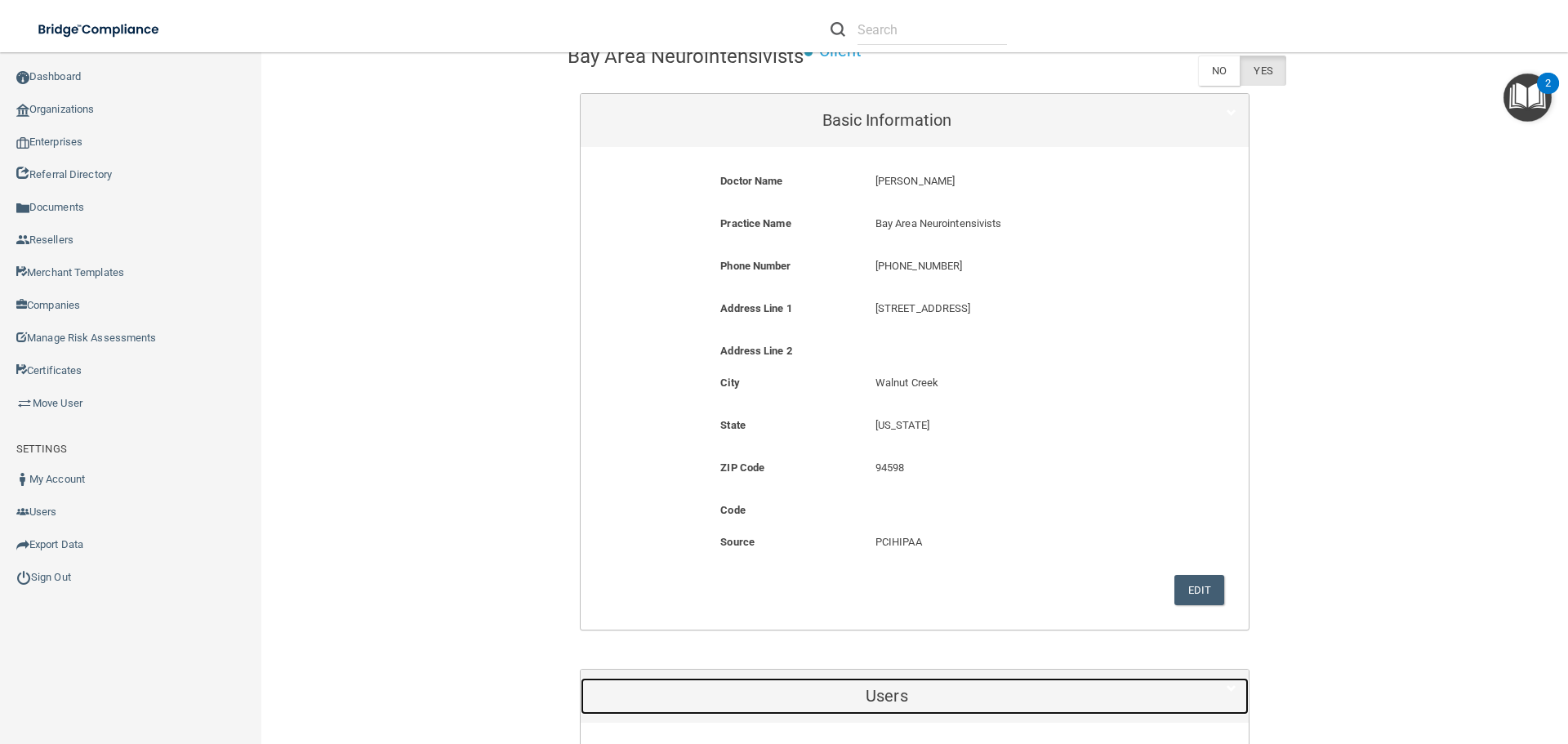
scroll to position [0, 0]
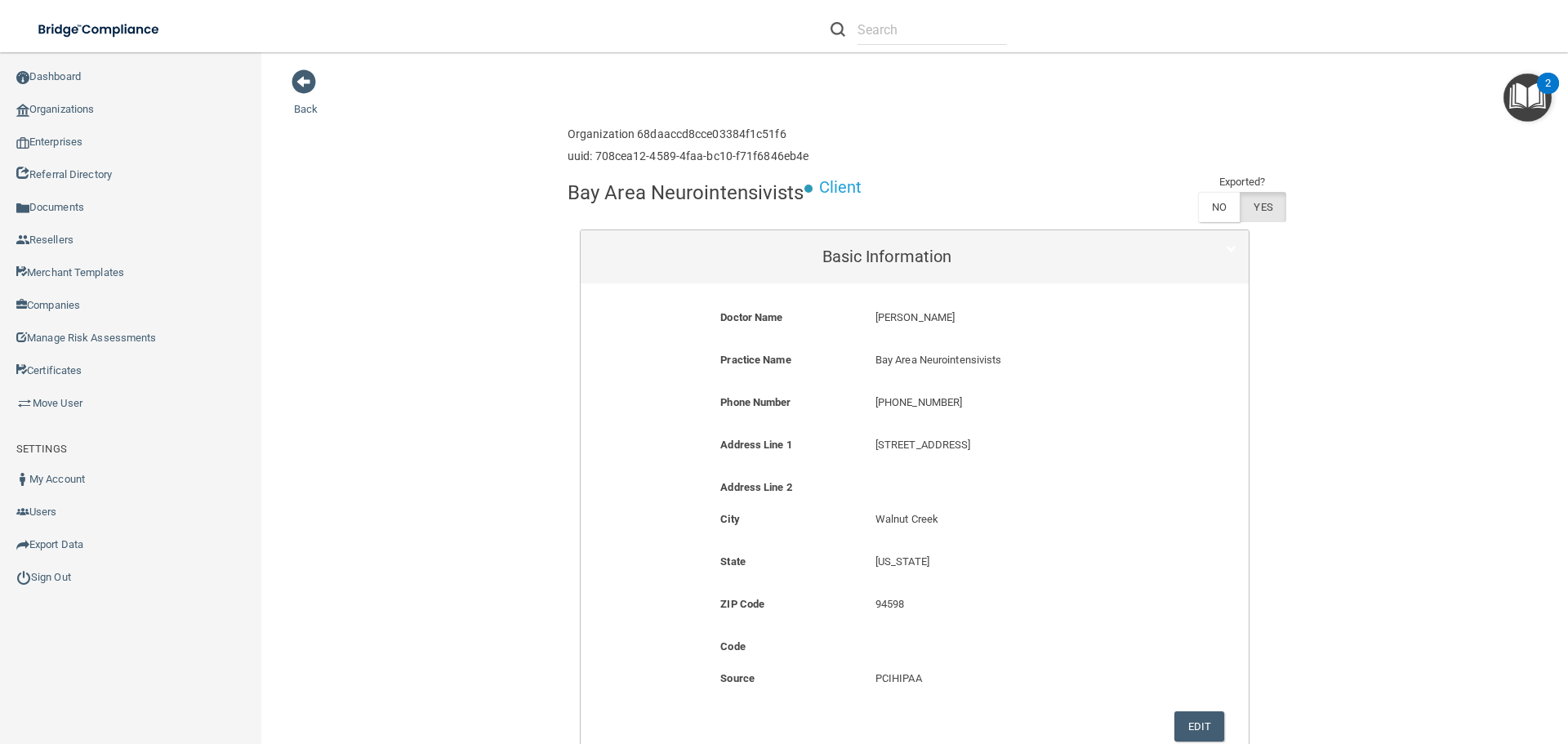
click at [923, 319] on p "[PERSON_NAME]" at bounding box center [1017, 317] width 285 height 20
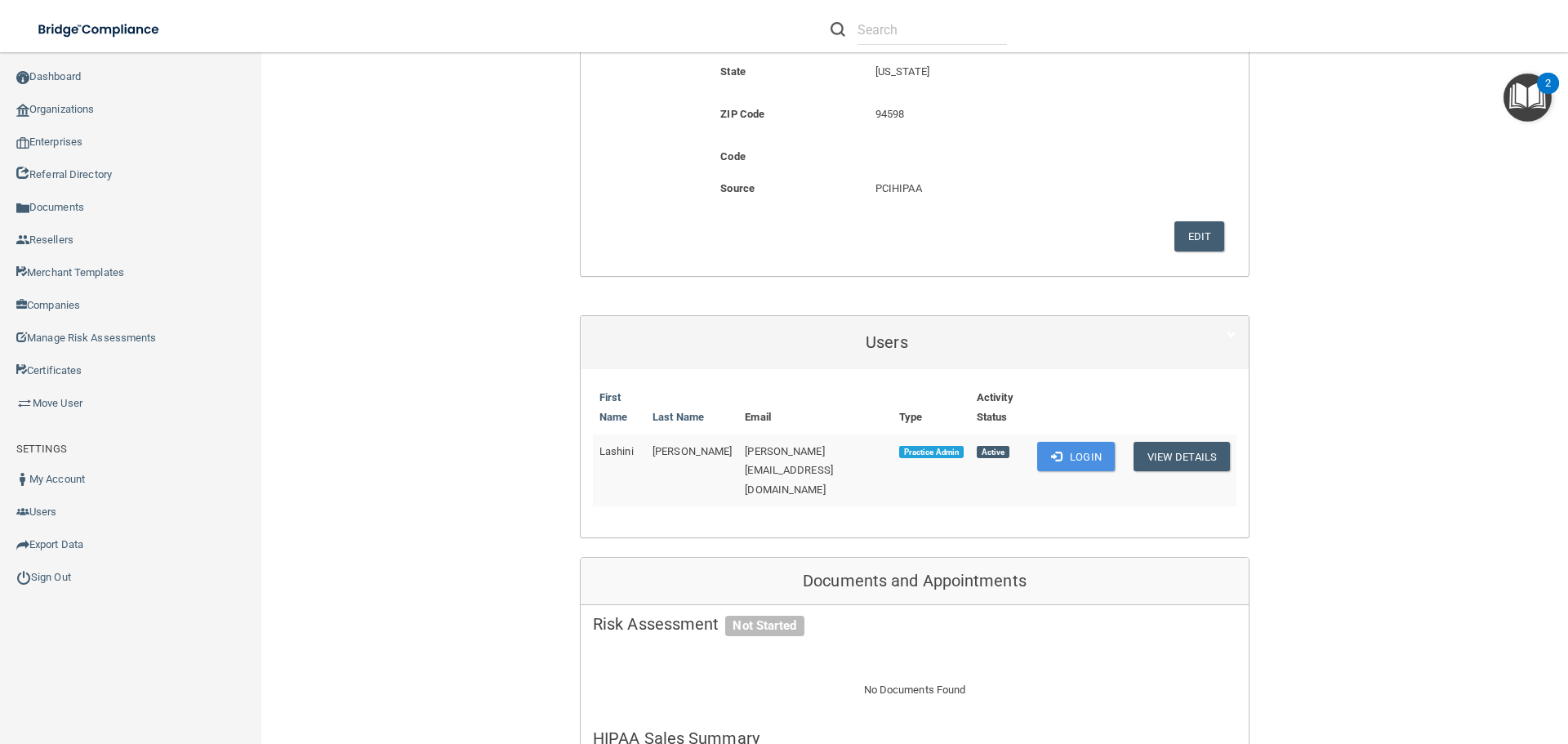
scroll to position [571, 0]
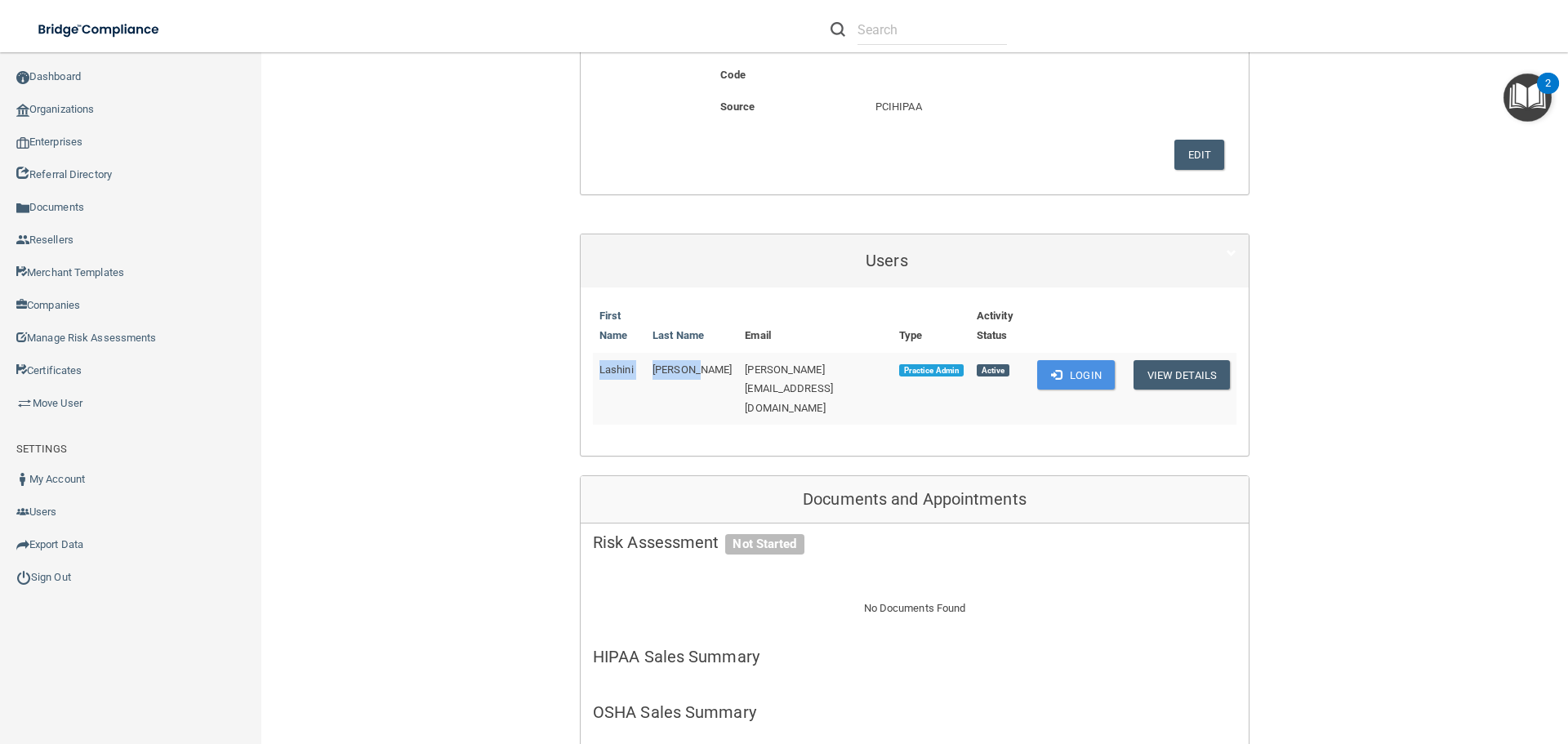
drag, startPoint x: 689, startPoint y: 370, endPoint x: 595, endPoint y: 371, distance: 94.0
click at [595, 371] on tr "Lashini McDonald mcdonald@bayareaneurointensivists.com Practice Admin Active Lo…" at bounding box center [914, 389] width 643 height 73
copy tr "Lashini McDonald"
